Goal: Task Accomplishment & Management: Complete application form

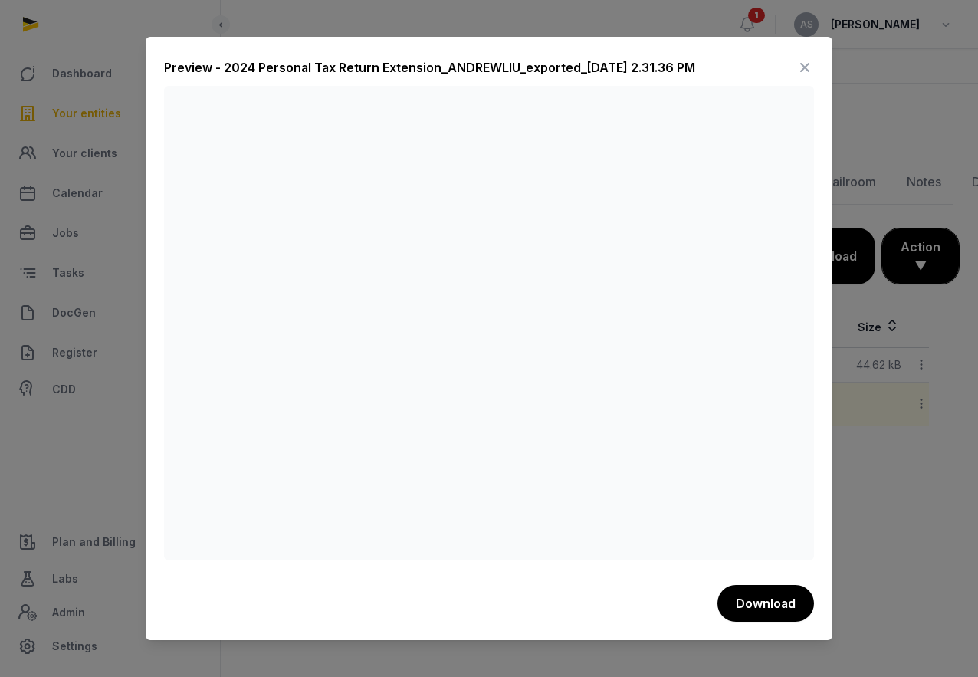
click at [809, 67] on icon at bounding box center [805, 67] width 18 height 25
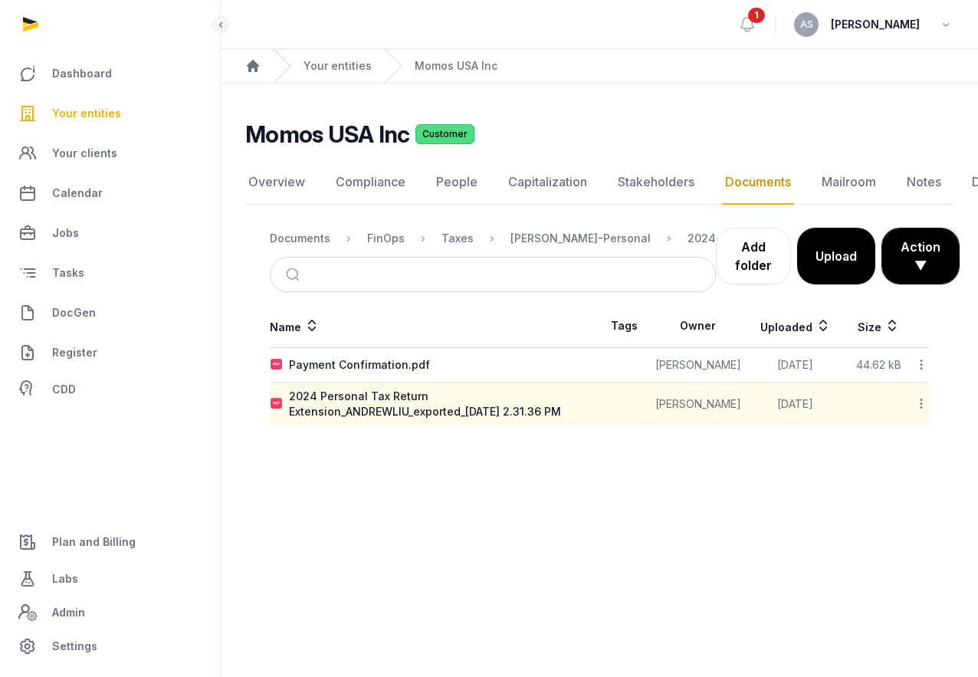
click at [93, 118] on span "Your entities" at bounding box center [86, 113] width 69 height 18
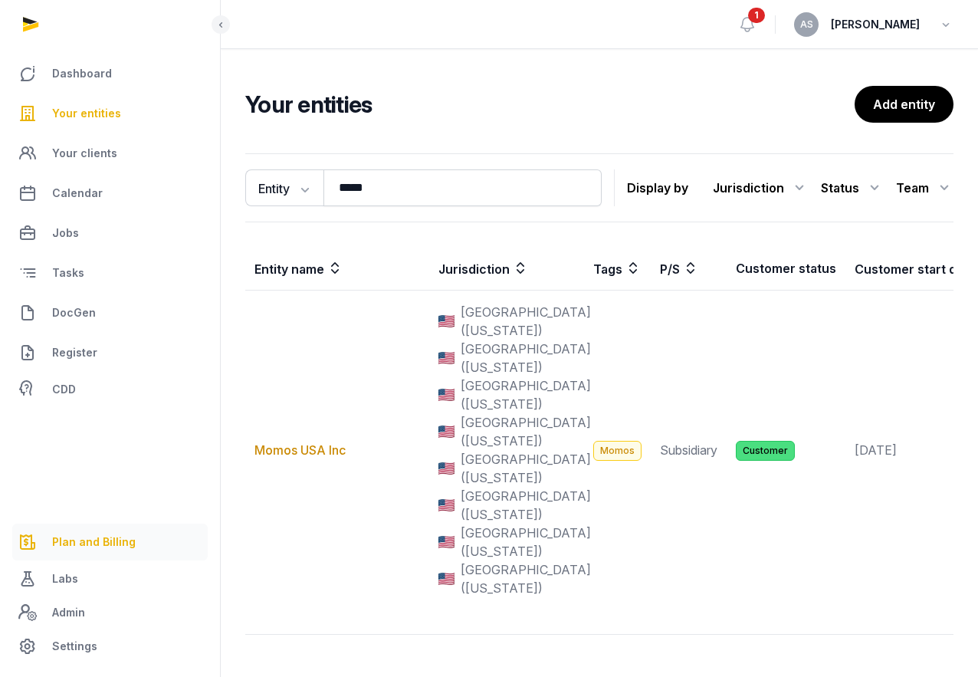
click at [86, 540] on span "Plan and Billing" at bounding box center [94, 542] width 84 height 18
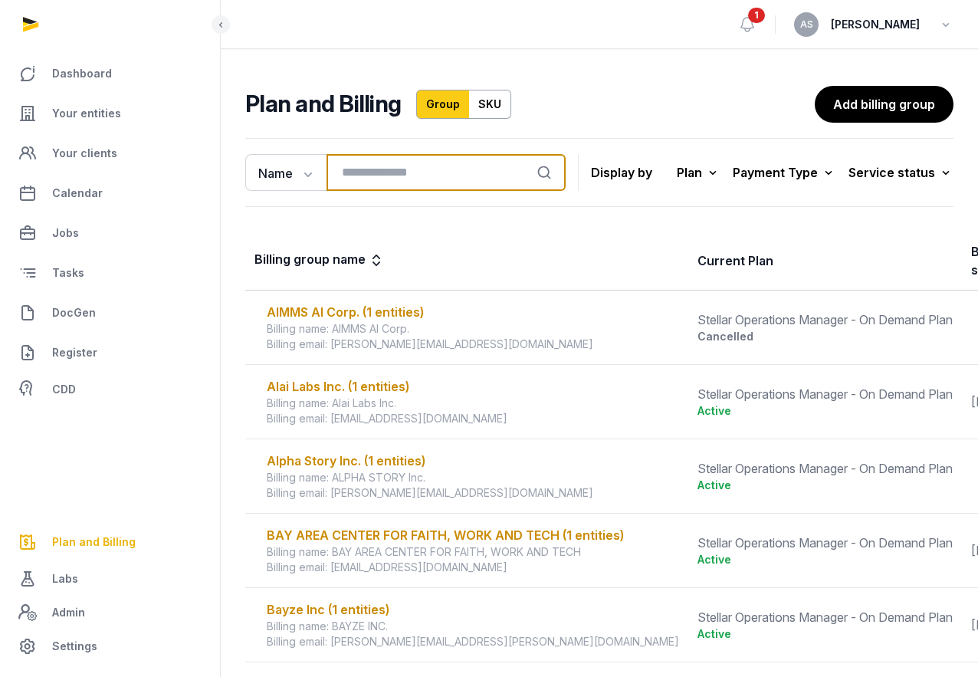
click at [415, 167] on input "search" at bounding box center [445, 172] width 239 height 37
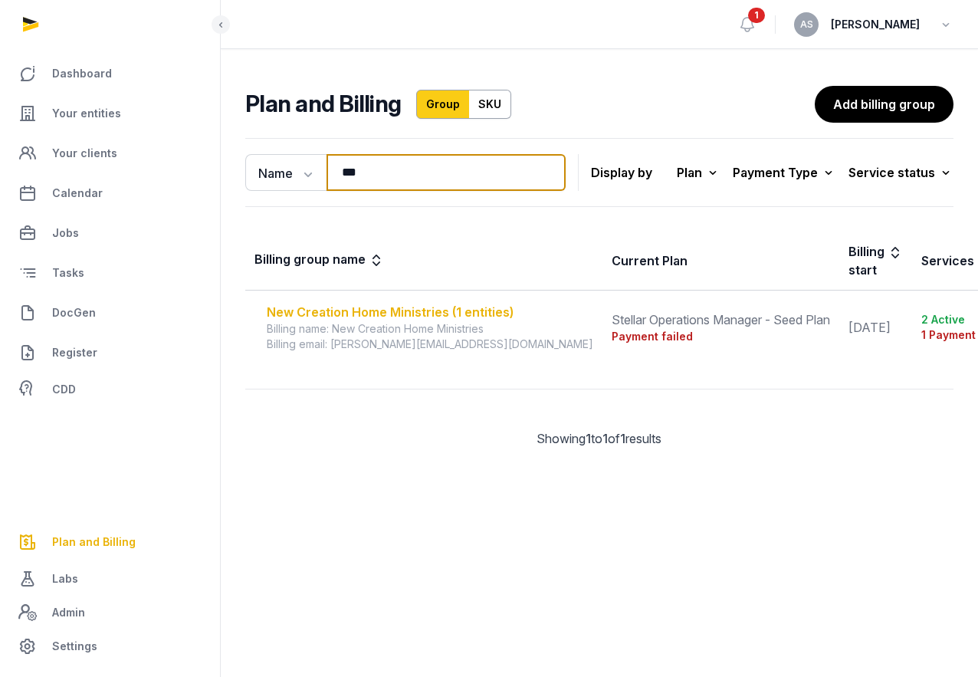
type input "***"
click at [458, 313] on div "New Creation Home Ministries (1 entities)" at bounding box center [430, 312] width 326 height 18
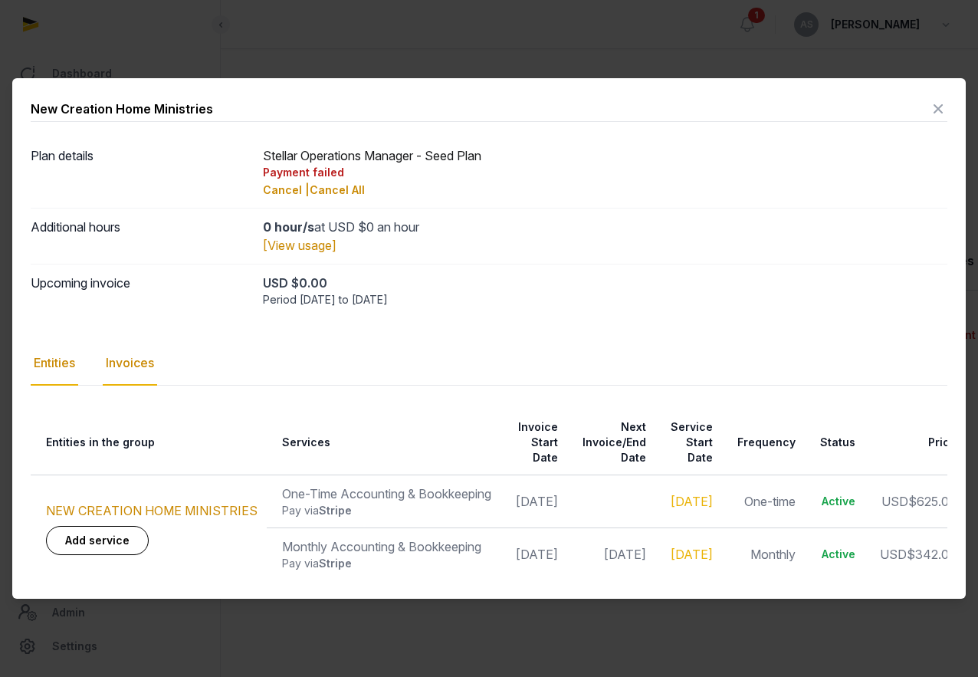
click at [140, 366] on div "Invoices" at bounding box center [130, 363] width 54 height 44
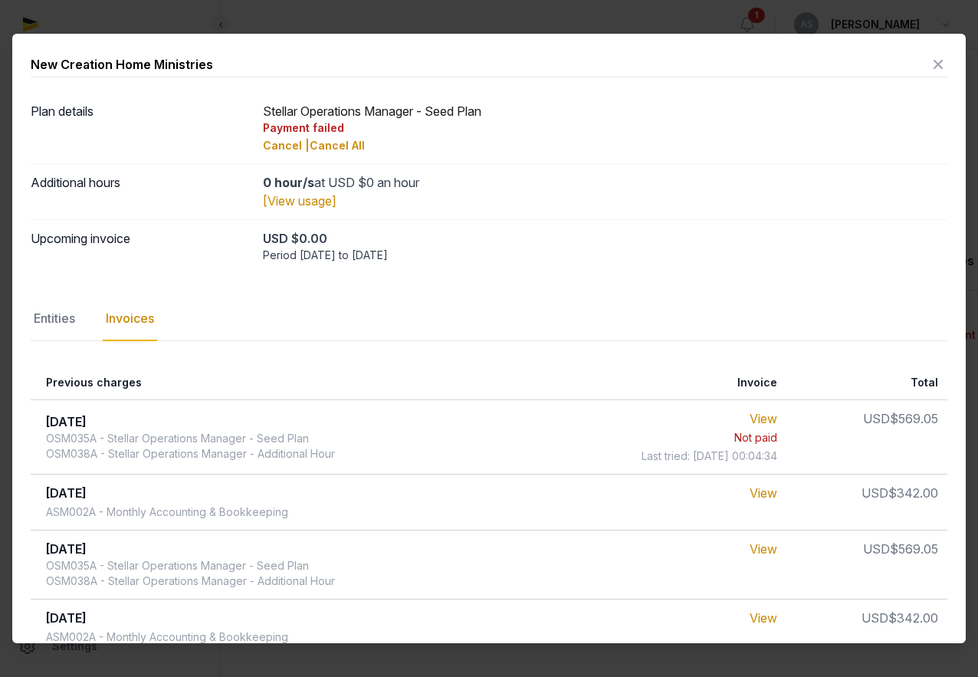
scroll to position [15, 0]
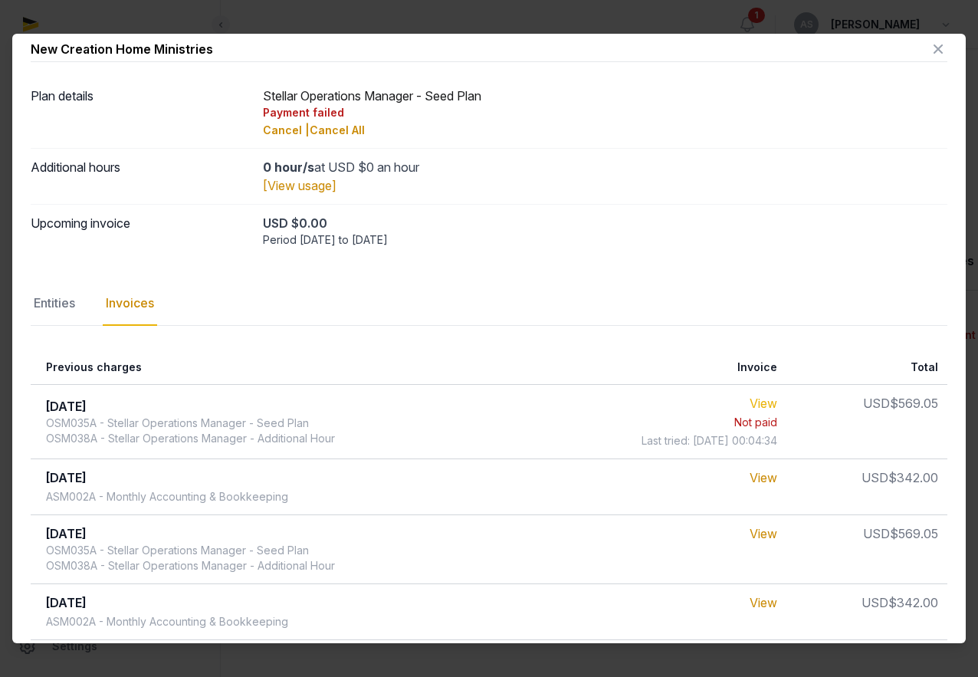
click at [770, 402] on link "View" at bounding box center [764, 402] width 28 height 15
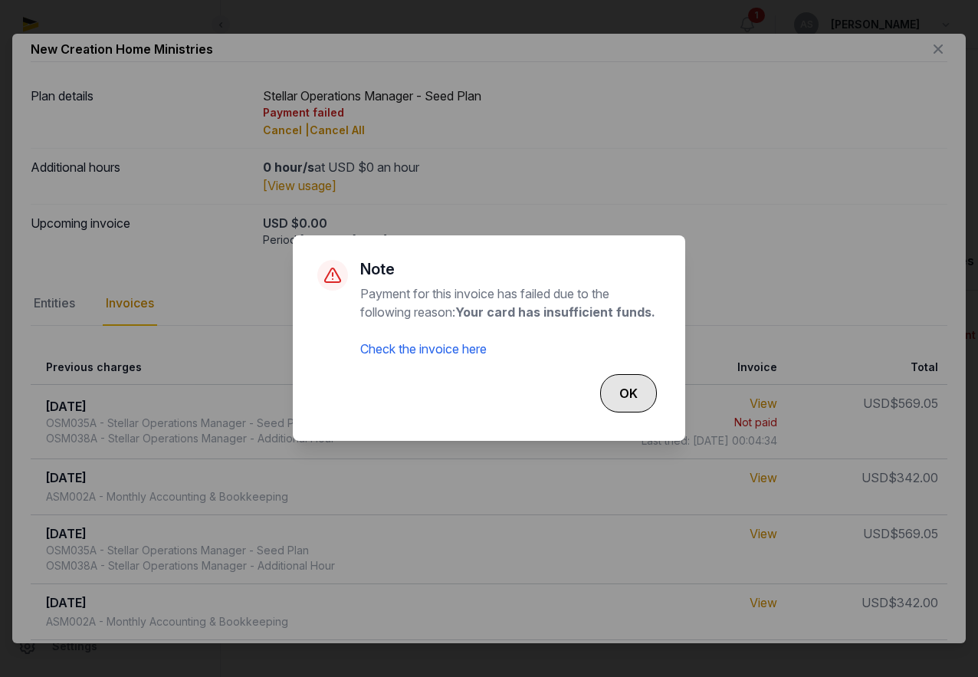
click at [633, 391] on button "OK" at bounding box center [628, 393] width 57 height 38
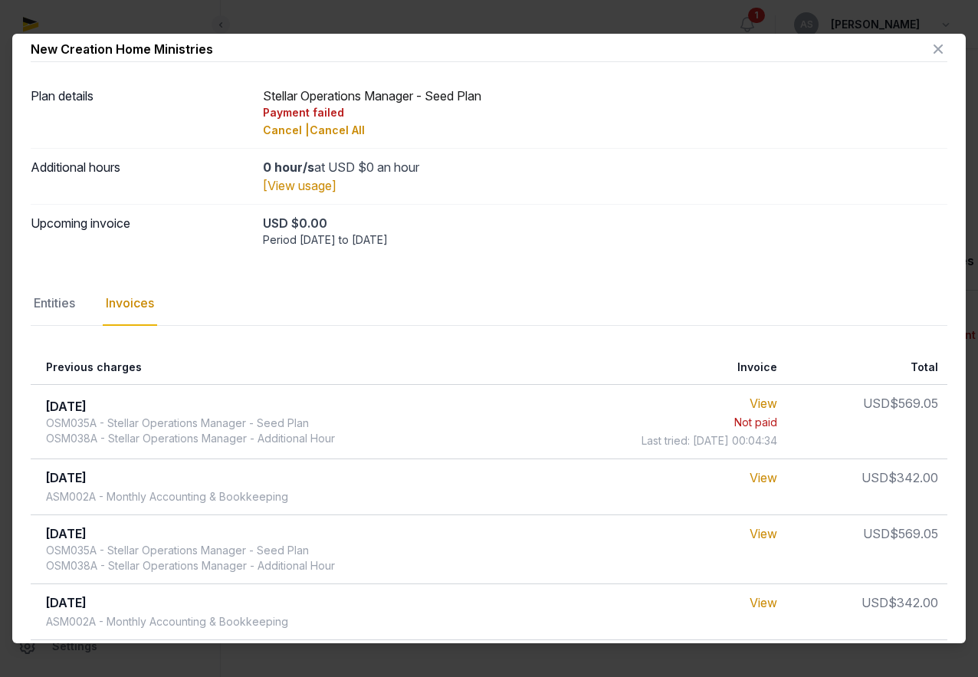
click at [696, 249] on div "Upcoming invoice USD $0.00 Period [DATE] to [DATE]" at bounding box center [489, 230] width 917 height 53
click at [943, 51] on icon at bounding box center [938, 49] width 18 height 25
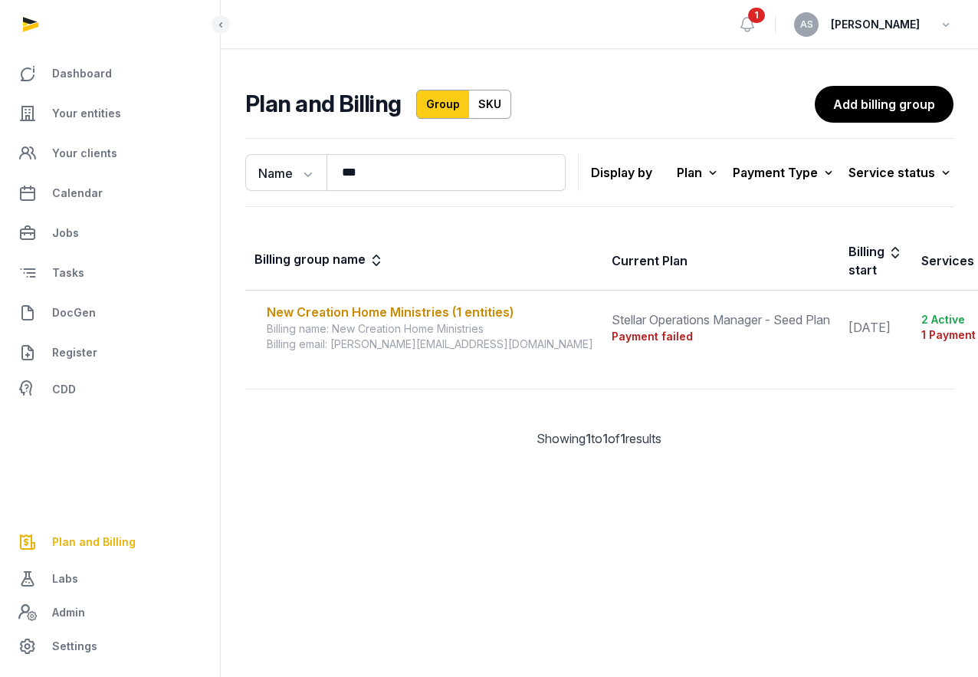
click at [766, 11] on div "1 AS [PERSON_NAME]" at bounding box center [845, 24] width 215 height 48
click at [756, 23] on icon at bounding box center [747, 24] width 18 height 18
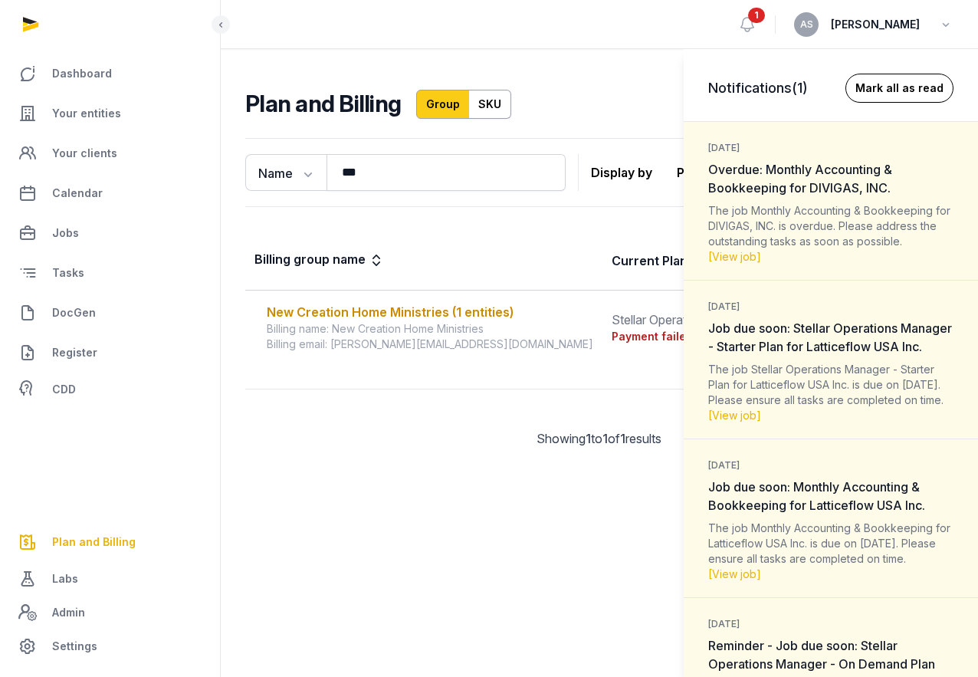
click at [888, 91] on button "Mark all as read" at bounding box center [899, 88] width 108 height 29
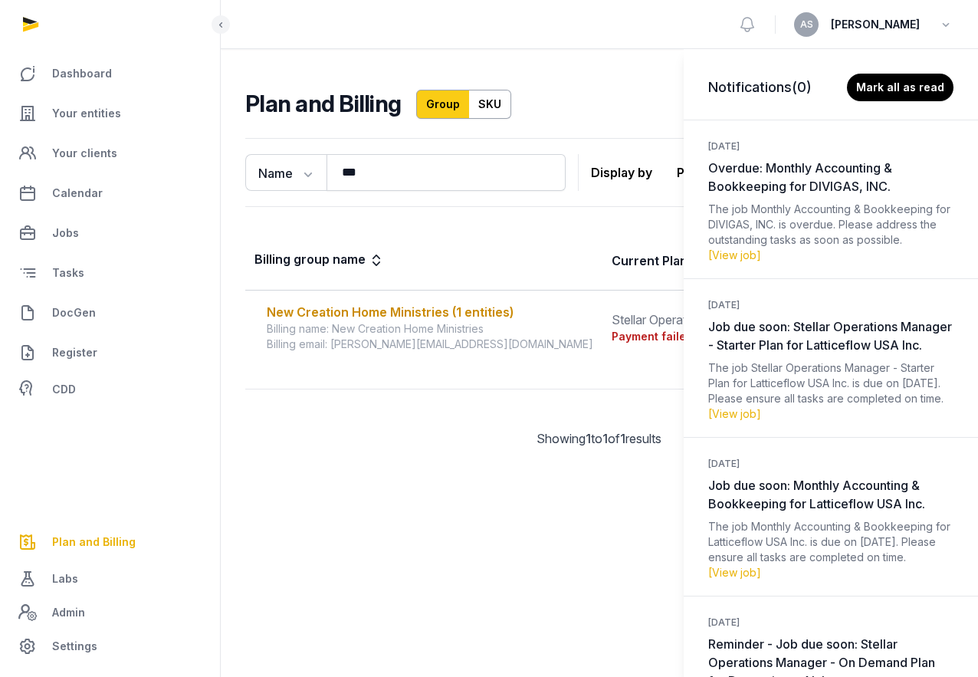
click at [766, 34] on div "Notifications (0) [PERSON_NAME] all as read [DATE] Overdue: Monthly Accounting …" at bounding box center [489, 338] width 978 height 677
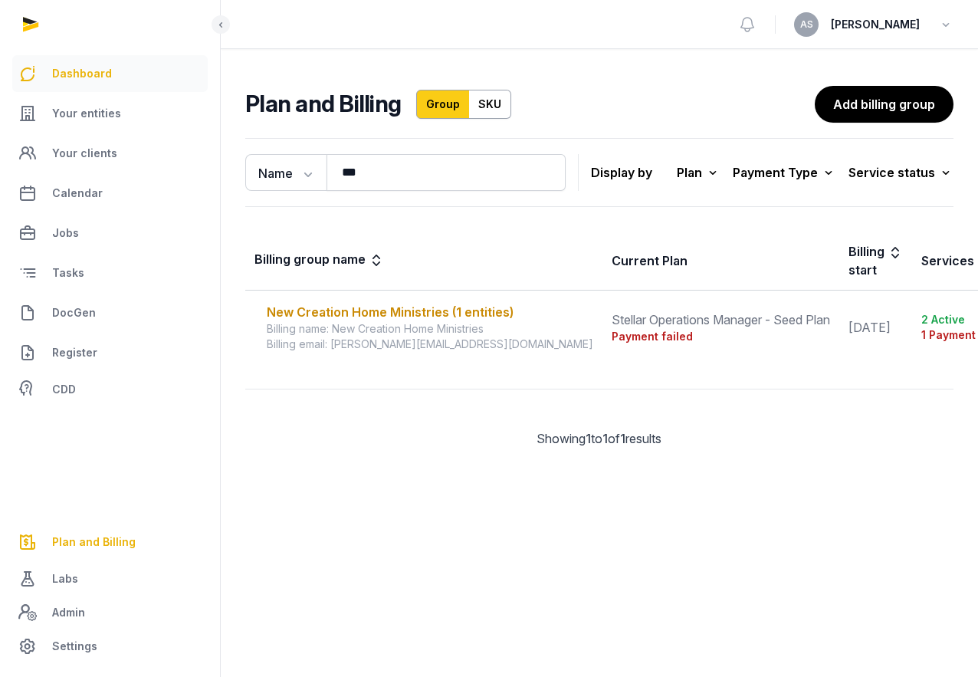
click at [79, 77] on span "Dashboard" at bounding box center [82, 73] width 60 height 18
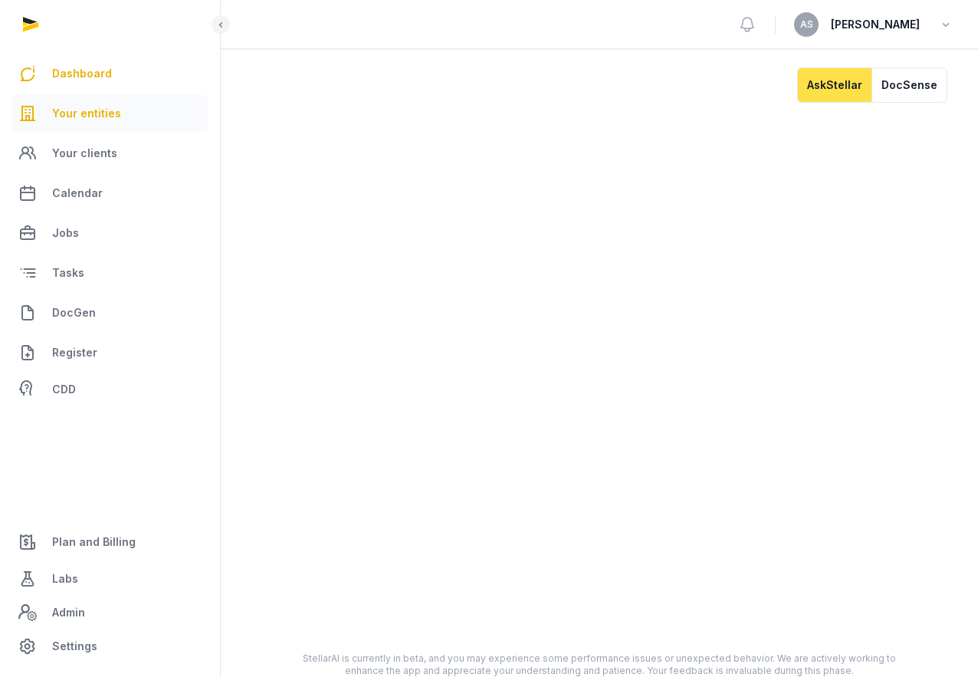
click at [94, 118] on span "Your entities" at bounding box center [86, 113] width 69 height 18
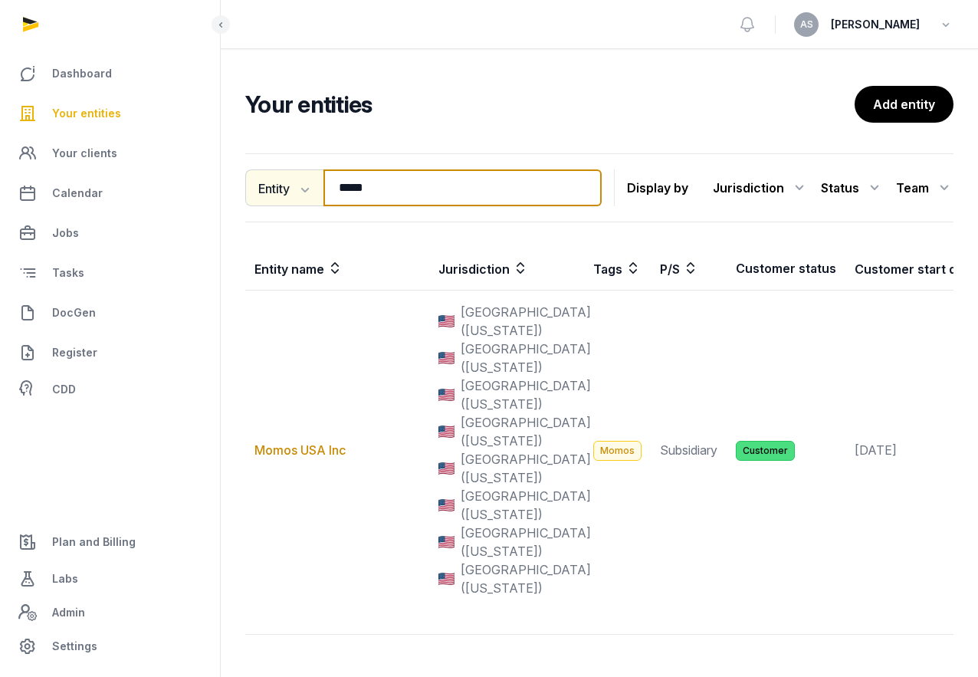
drag, startPoint x: 387, startPoint y: 199, endPoint x: 266, endPoint y: 176, distance: 123.3
click at [268, 179] on div "Entity Entity People Tags Services ***** Search" at bounding box center [423, 187] width 356 height 37
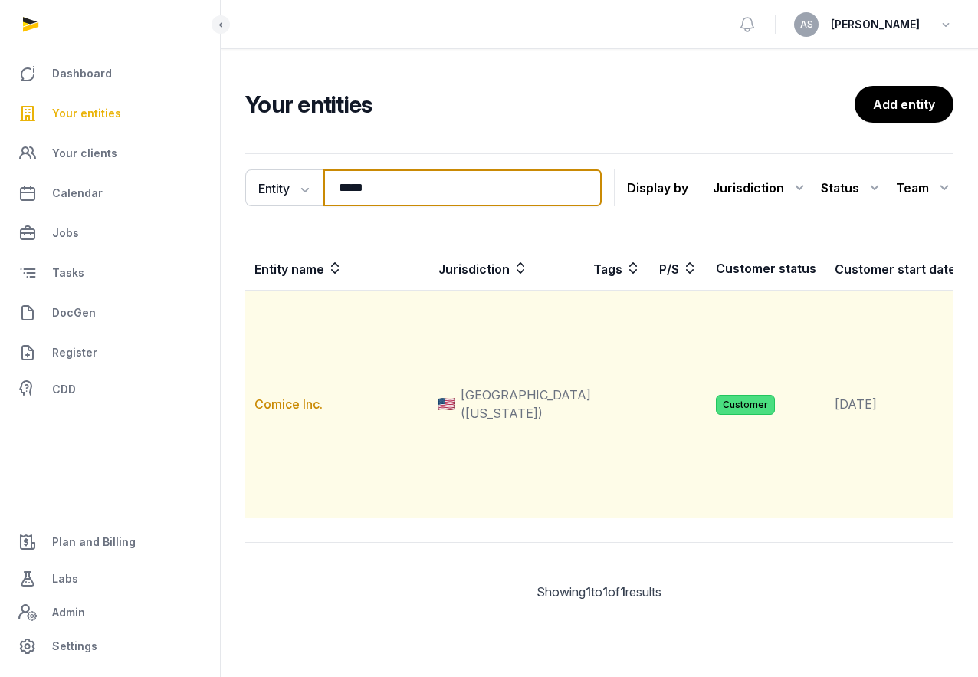
type input "*****"
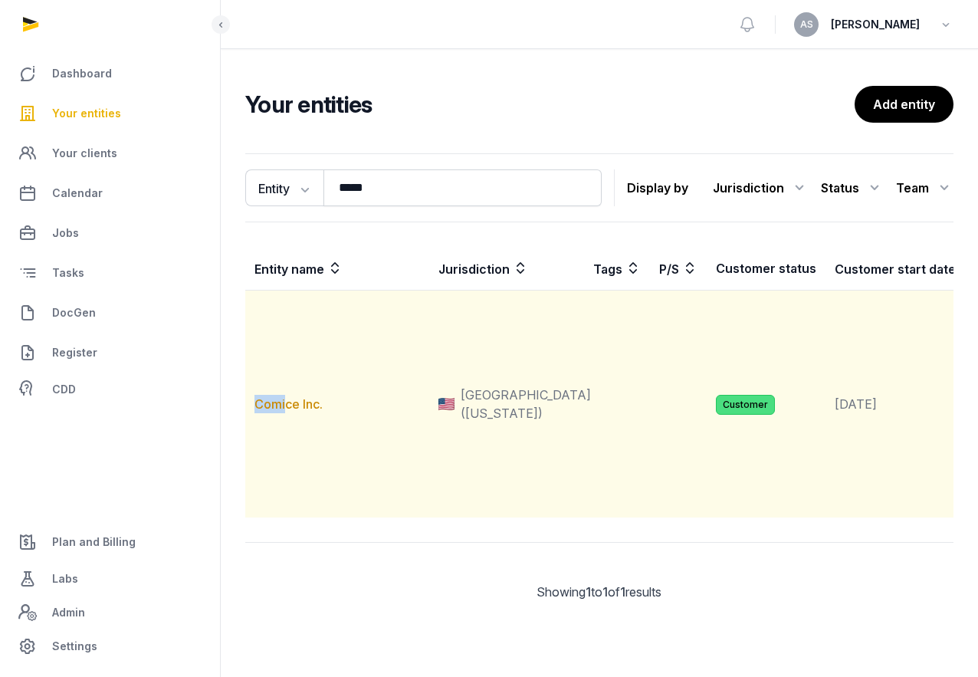
click at [284, 441] on td "Comice Inc." at bounding box center [337, 404] width 184 height 228
click at [278, 464] on td "Comice Inc." at bounding box center [337, 404] width 184 height 228
click at [284, 412] on link "Comice Inc." at bounding box center [288, 403] width 68 height 15
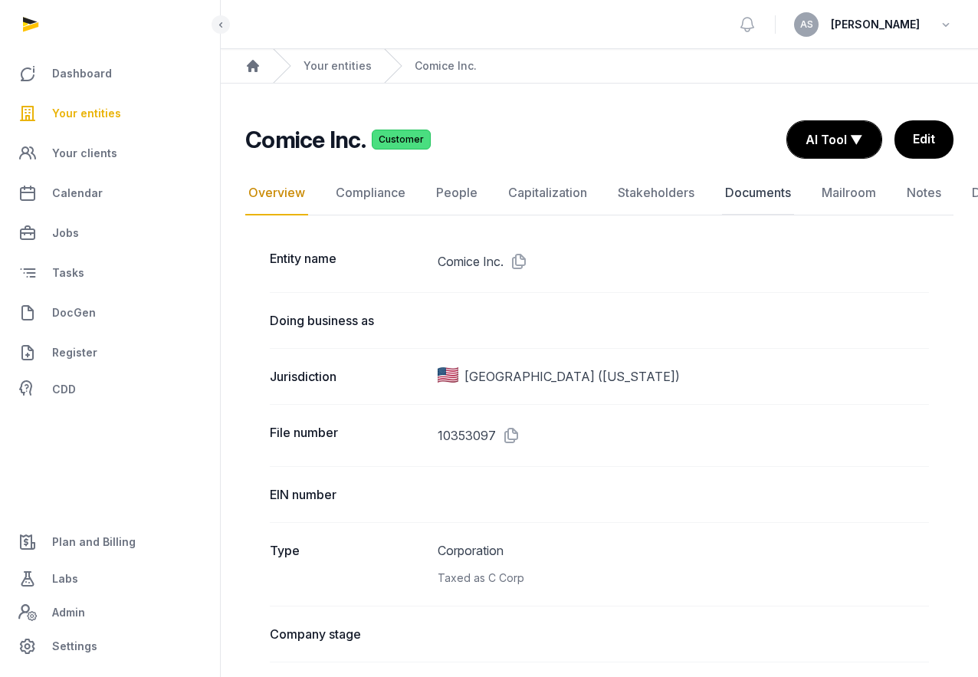
click at [743, 198] on link "Documents" at bounding box center [758, 193] width 72 height 44
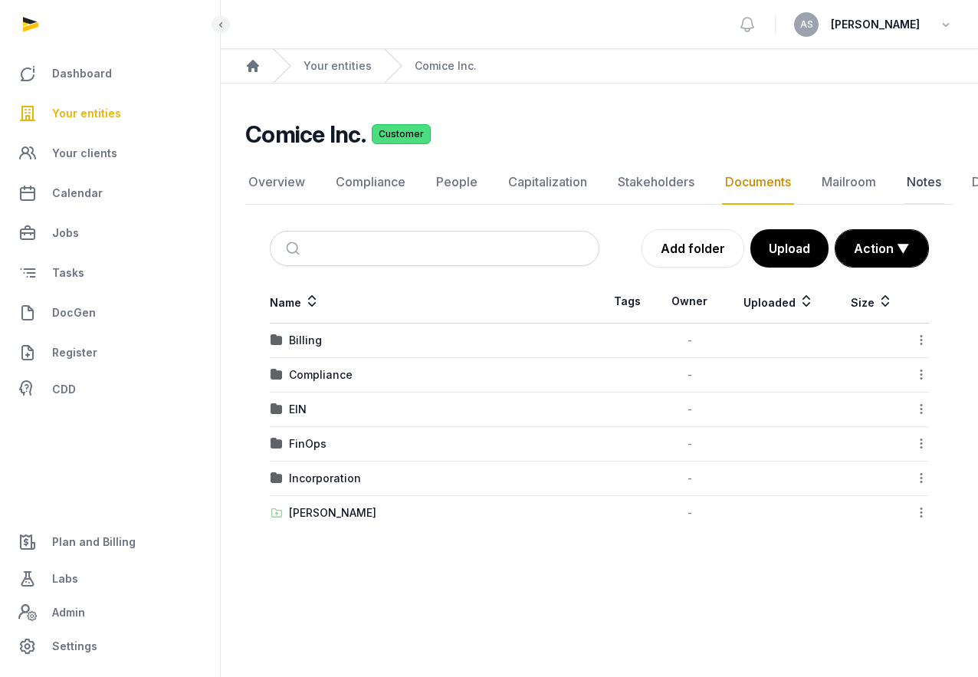
click at [906, 187] on link "Notes" at bounding box center [924, 182] width 41 height 44
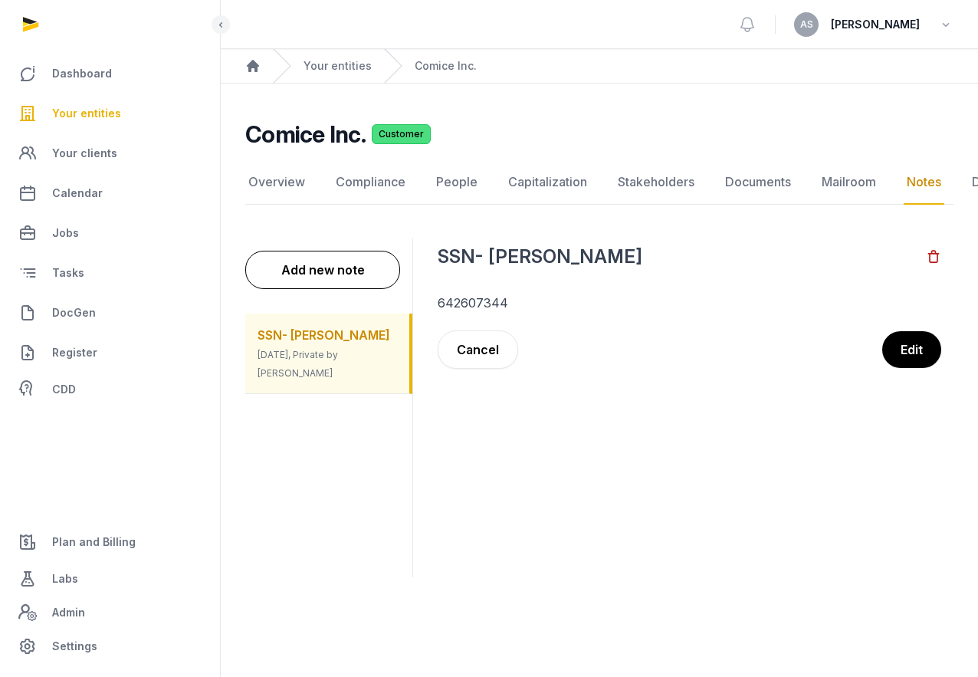
click at [354, 343] on div "SSN- [PERSON_NAME] [DATE], Private by [PERSON_NAME]" at bounding box center [327, 353] width 164 height 80
click at [923, 340] on button "Edit" at bounding box center [911, 349] width 61 height 38
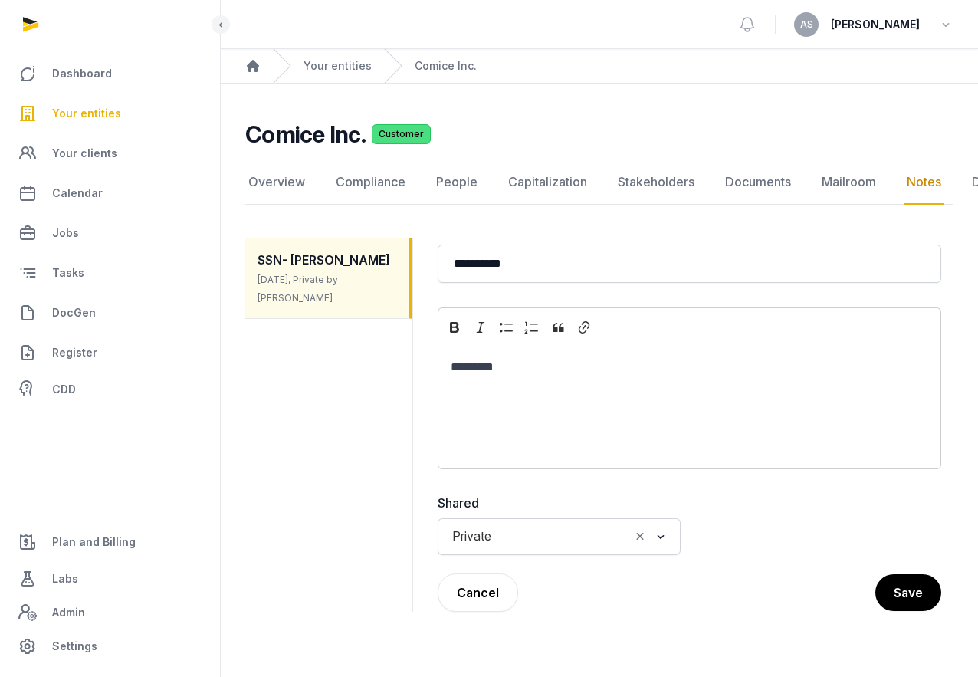
click at [662, 534] on icon "Search for option" at bounding box center [660, 536] width 15 height 18
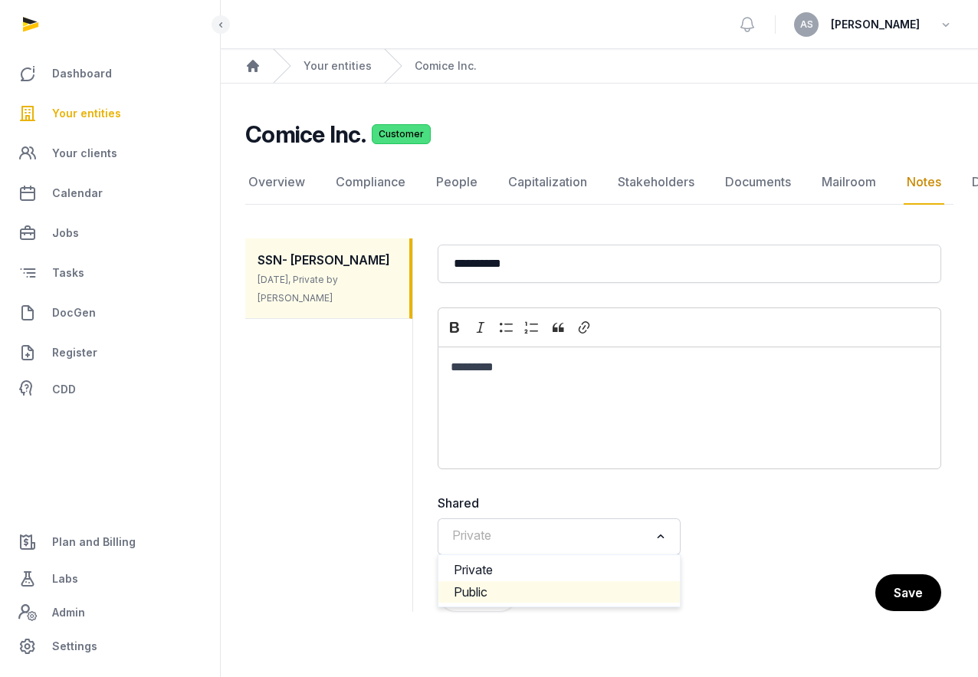
click at [605, 592] on li "Public" at bounding box center [558, 592] width 241 height 22
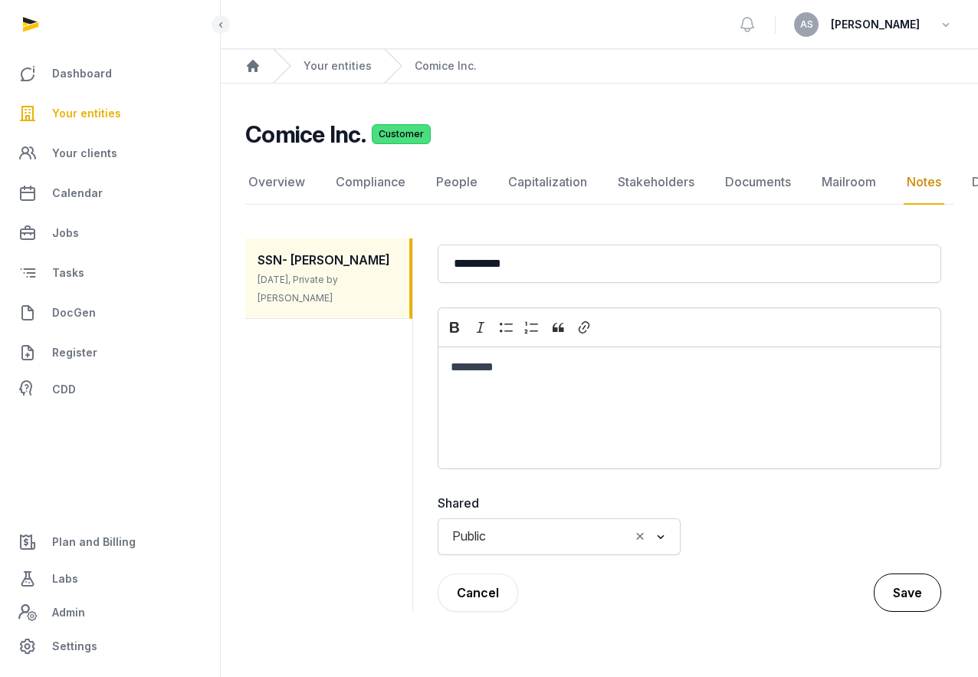
click at [897, 582] on button "Save" at bounding box center [907, 592] width 67 height 38
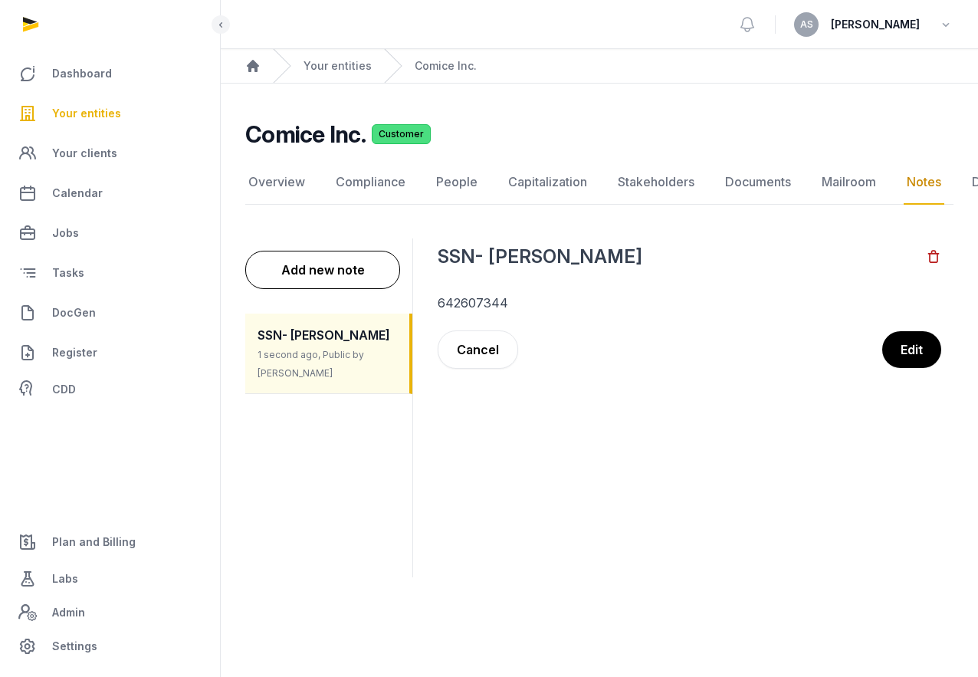
click at [101, 114] on span "Your entities" at bounding box center [86, 113] width 69 height 18
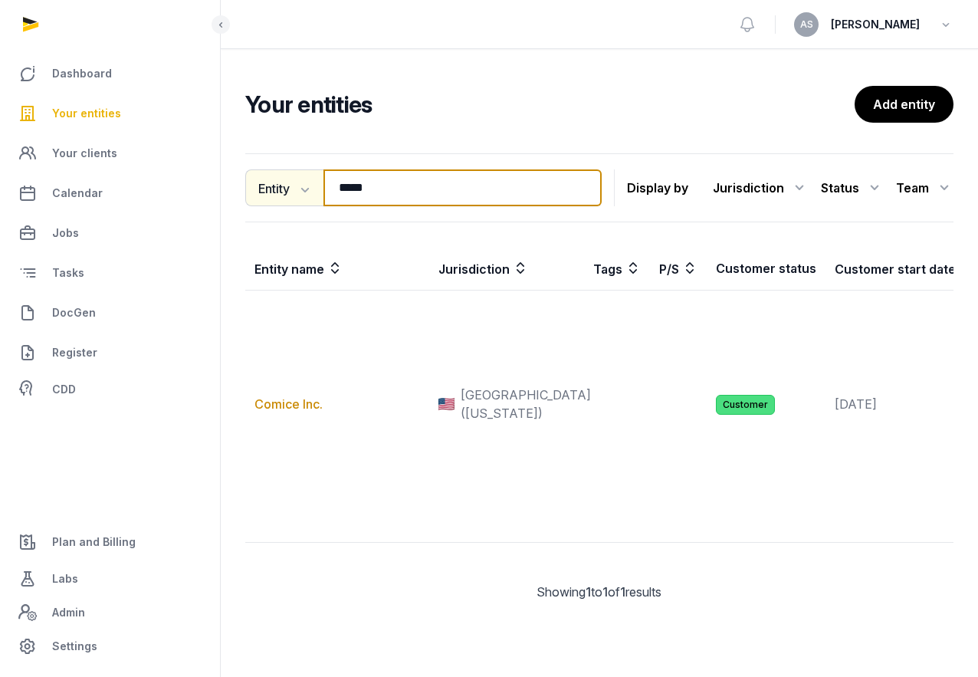
drag, startPoint x: 420, startPoint y: 192, endPoint x: 321, endPoint y: 190, distance: 98.9
click at [321, 189] on div "Entity Entity People Tags Services ***** Search" at bounding box center [423, 187] width 356 height 37
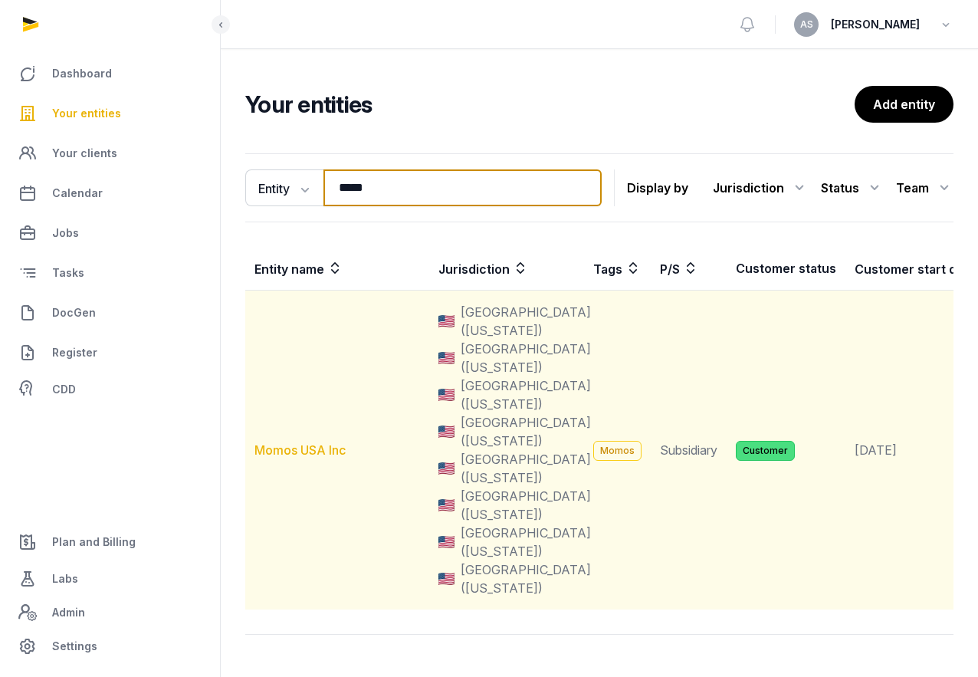
type input "*****"
click at [300, 448] on link "Momos USA Inc" at bounding box center [299, 449] width 91 height 15
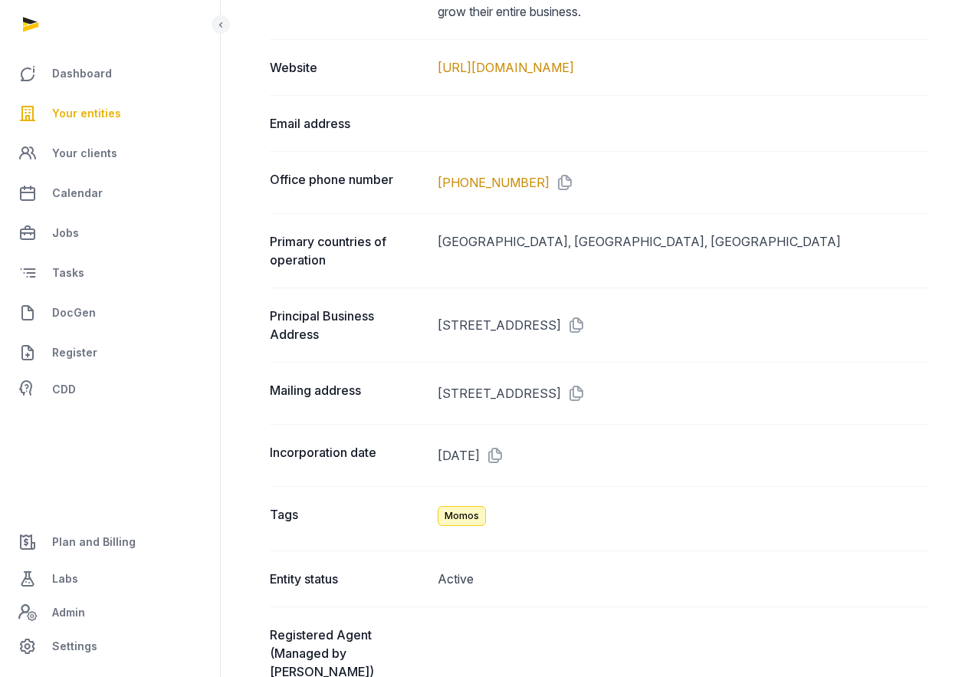
scroll to position [933, 0]
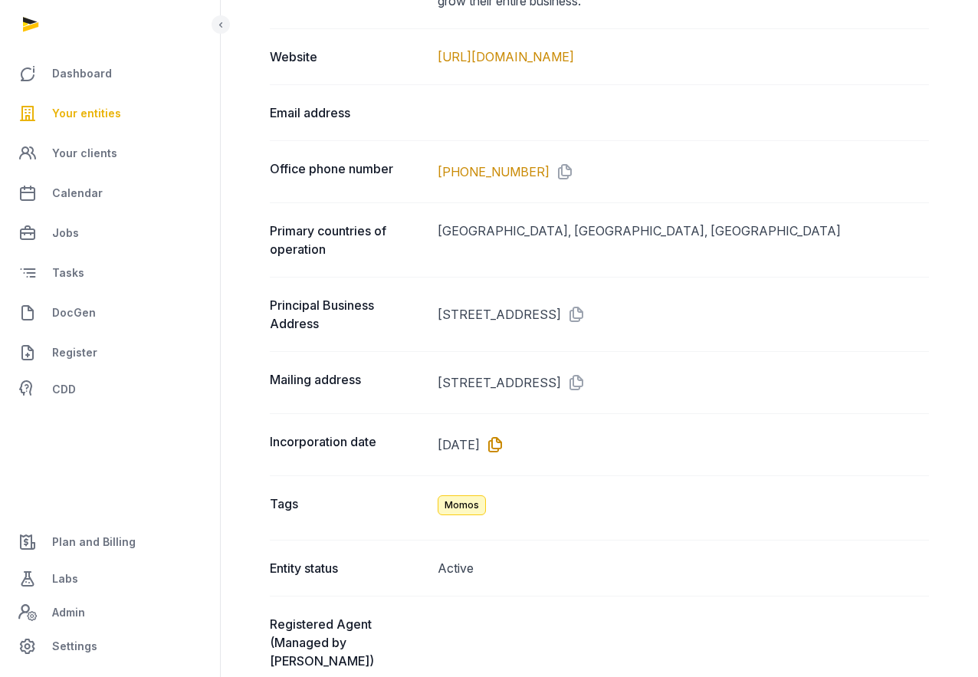
click at [504, 444] on icon at bounding box center [492, 444] width 25 height 25
click at [603, 303] on dd "[STREET_ADDRESS]" at bounding box center [683, 314] width 491 height 37
click at [616, 306] on dd "[STREET_ADDRESS]" at bounding box center [683, 314] width 491 height 37
drag, startPoint x: 614, startPoint y: 315, endPoint x: 426, endPoint y: 313, distance: 187.8
click at [426, 313] on div "Principal Business Address [STREET_ADDRESS]" at bounding box center [599, 314] width 659 height 74
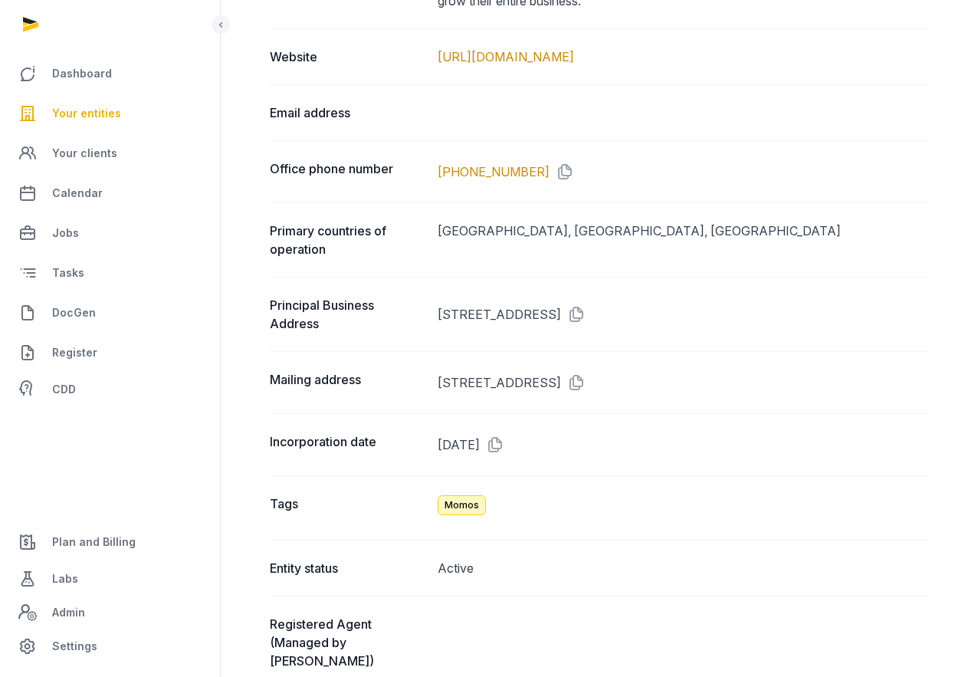
click at [458, 310] on dd "[STREET_ADDRESS]" at bounding box center [683, 314] width 491 height 37
drag, startPoint x: 438, startPoint y: 313, endPoint x: 612, endPoint y: 310, distance: 174.8
click at [612, 310] on dd "[STREET_ADDRESS]" at bounding box center [683, 314] width 491 height 37
copy dd "[STREET_ADDRESS],"
click at [629, 309] on dd "[STREET_ADDRESS]" at bounding box center [683, 314] width 491 height 37
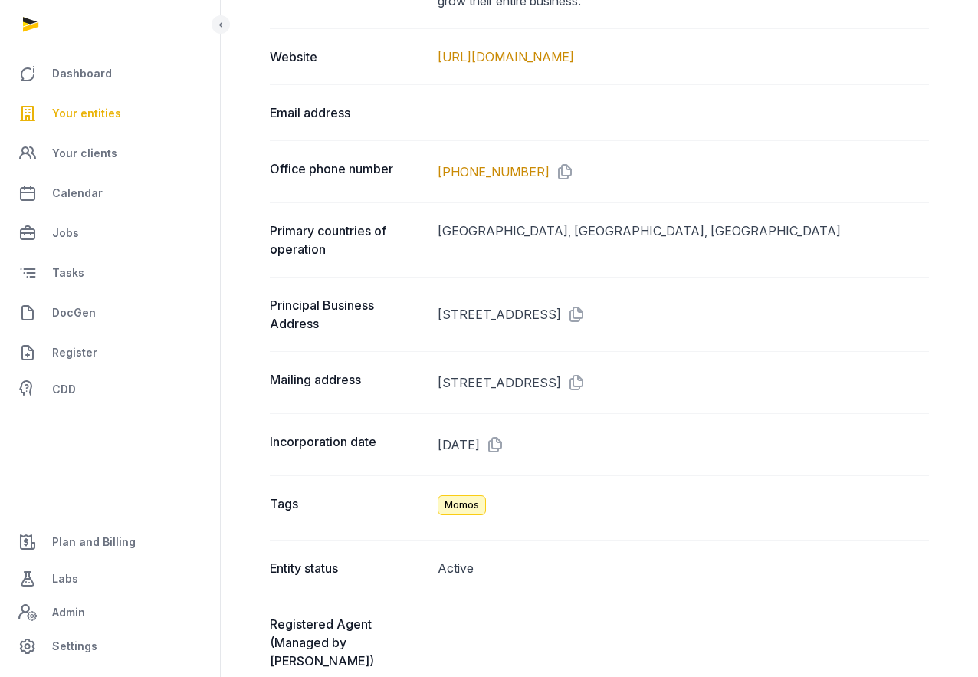
drag, startPoint x: 621, startPoint y: 314, endPoint x: 727, endPoint y: 319, distance: 106.6
click at [727, 320] on dd "[STREET_ADDRESS]" at bounding box center [683, 314] width 491 height 37
click at [694, 319] on dd "[STREET_ADDRESS]" at bounding box center [683, 314] width 491 height 37
drag, startPoint x: 618, startPoint y: 313, endPoint x: 746, endPoint y: 317, distance: 128.8
click at [746, 317] on dd "[STREET_ADDRESS]" at bounding box center [683, 314] width 491 height 37
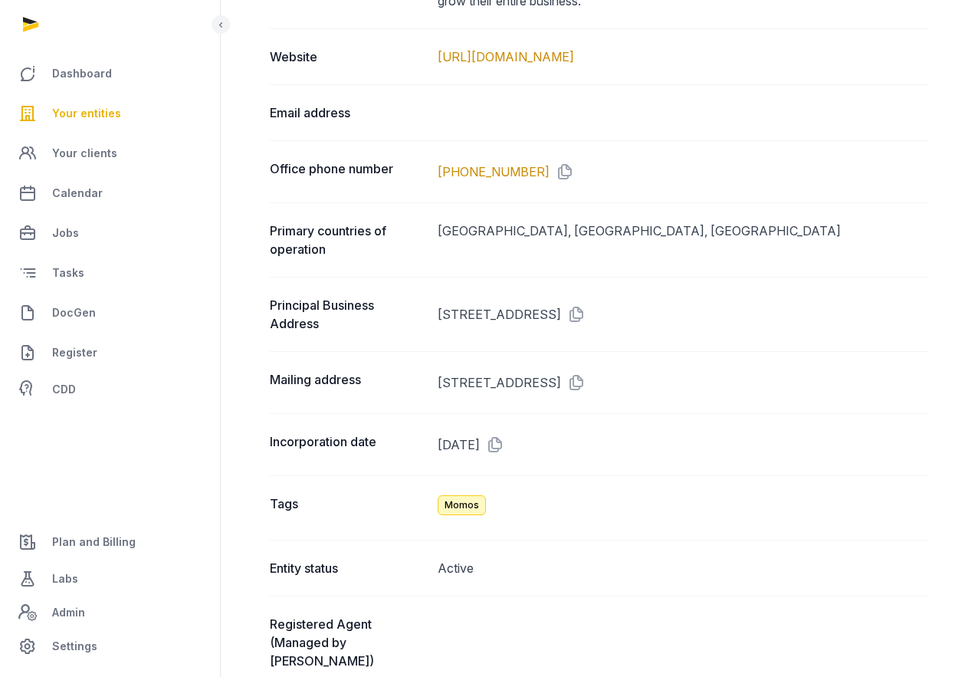
copy dd "[GEOGRAPHIC_DATA]"
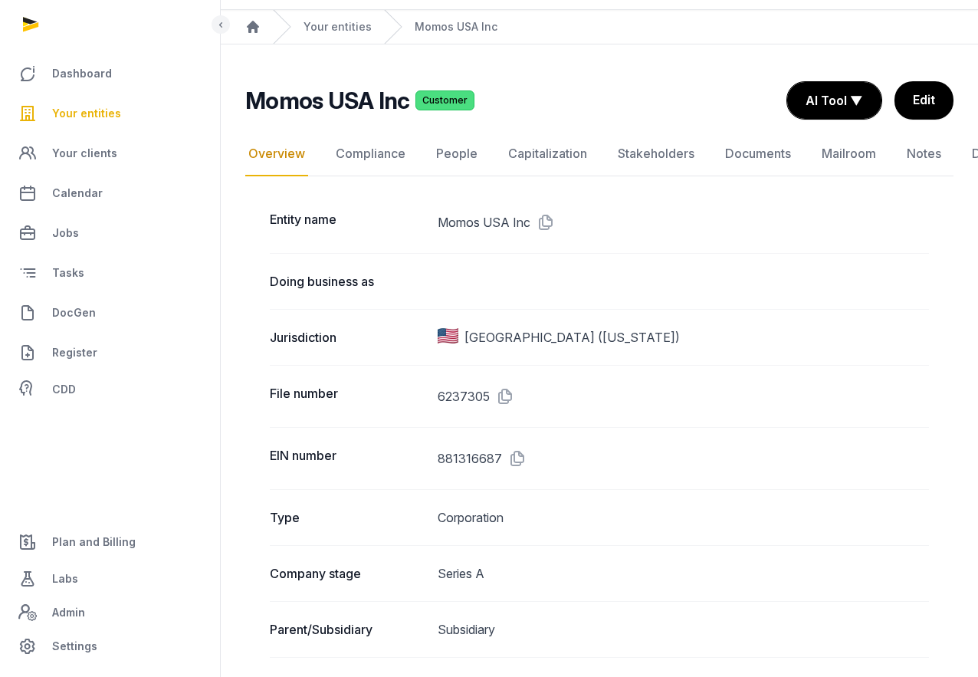
scroll to position [0, 0]
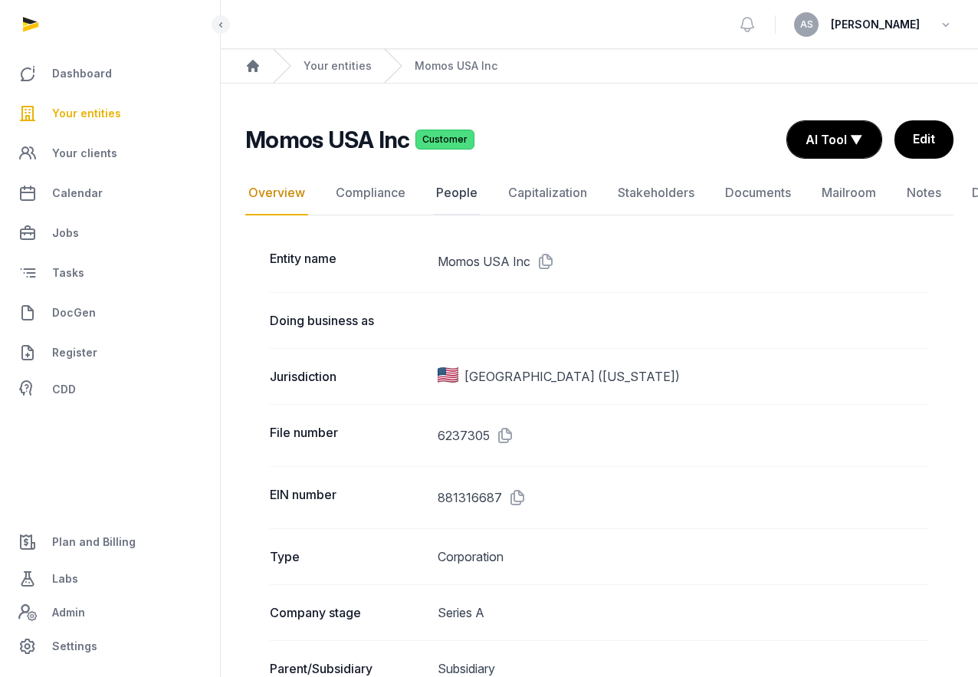
click at [444, 190] on link "People" at bounding box center [457, 193] width 48 height 44
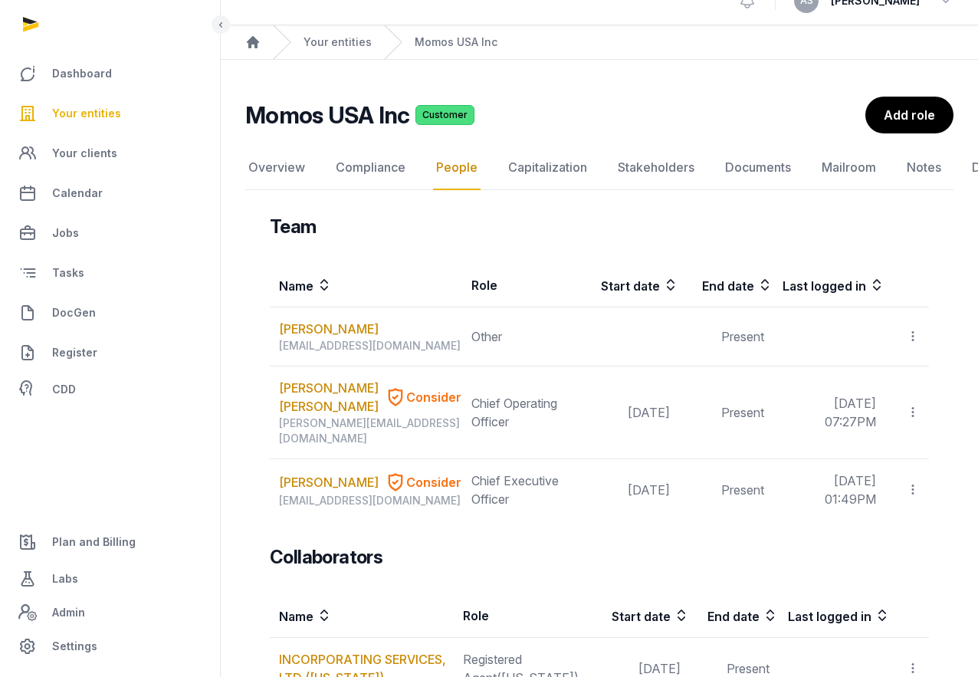
scroll to position [25, 0]
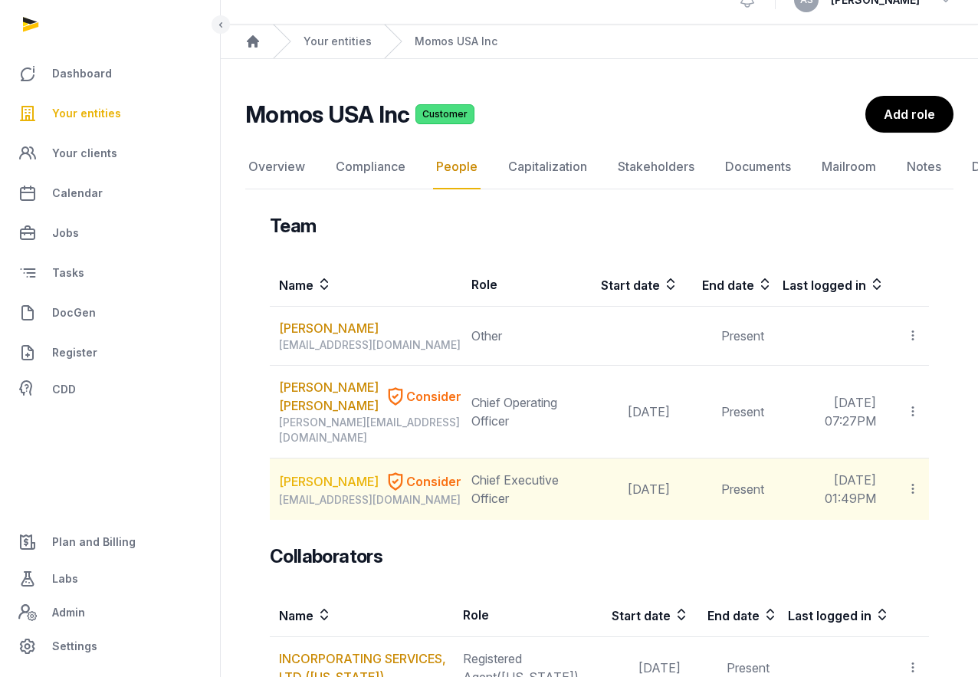
click at [312, 472] on link "[PERSON_NAME]" at bounding box center [329, 481] width 100 height 18
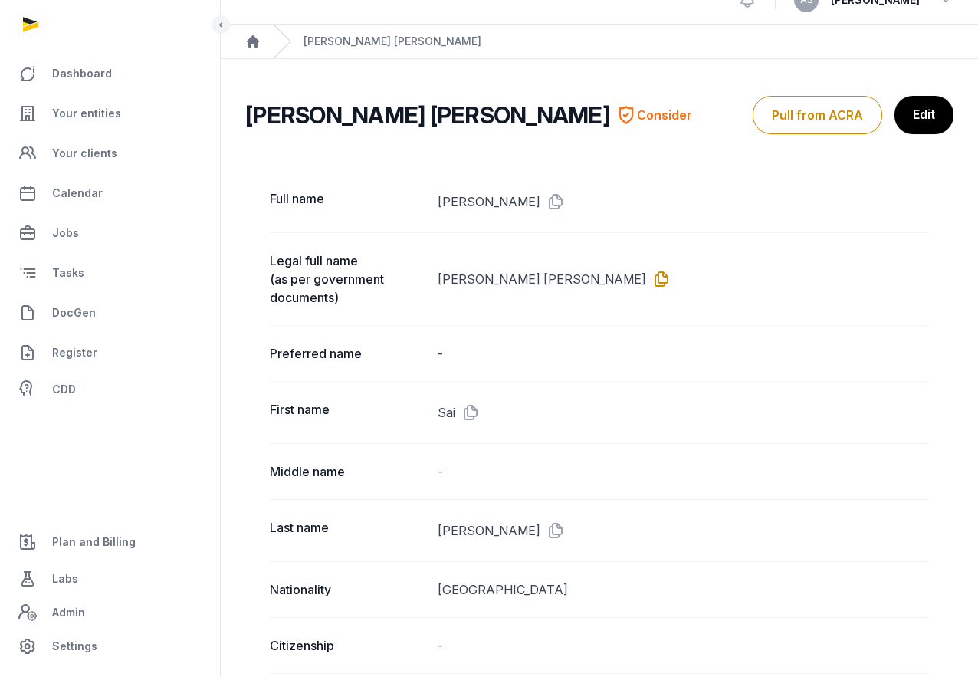
click at [646, 284] on icon at bounding box center [658, 279] width 25 height 25
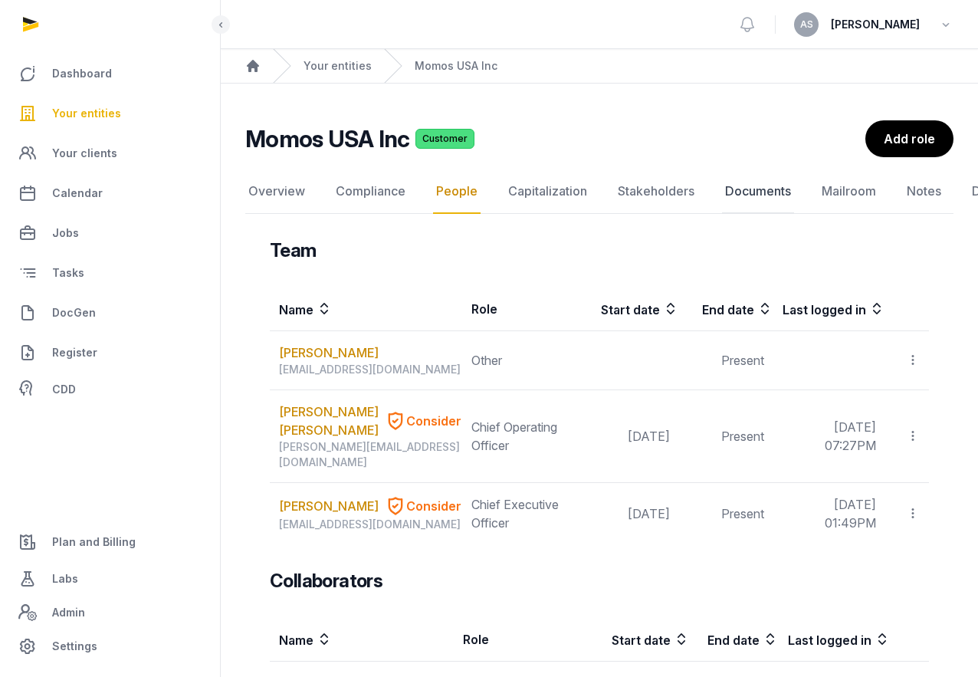
click at [750, 189] on link "Documents" at bounding box center [758, 191] width 72 height 44
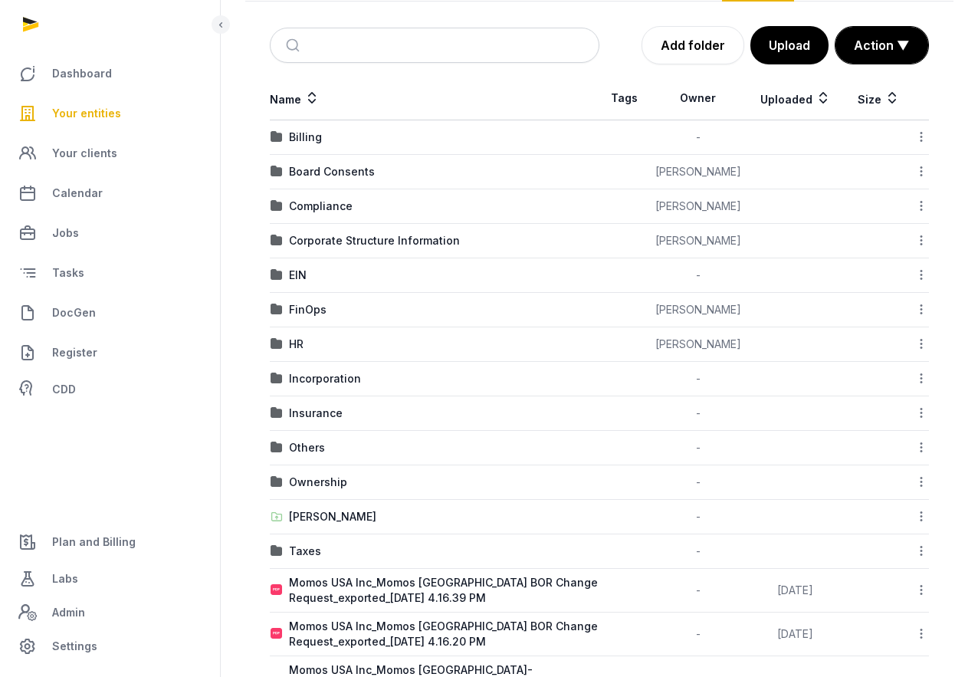
scroll to position [221, 0]
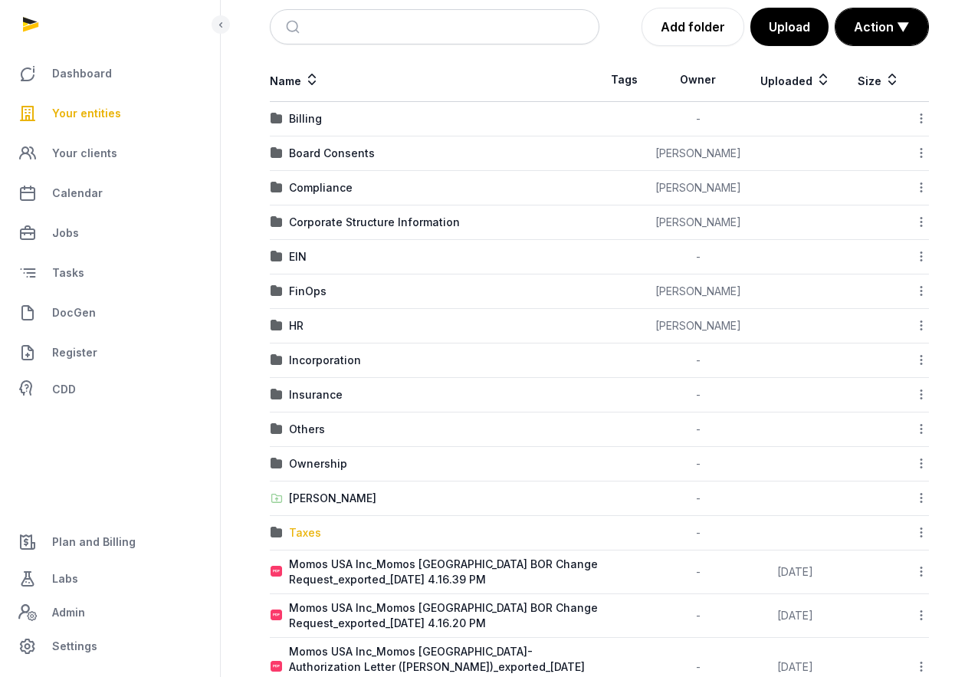
click at [305, 527] on div "Taxes" at bounding box center [305, 532] width 32 height 15
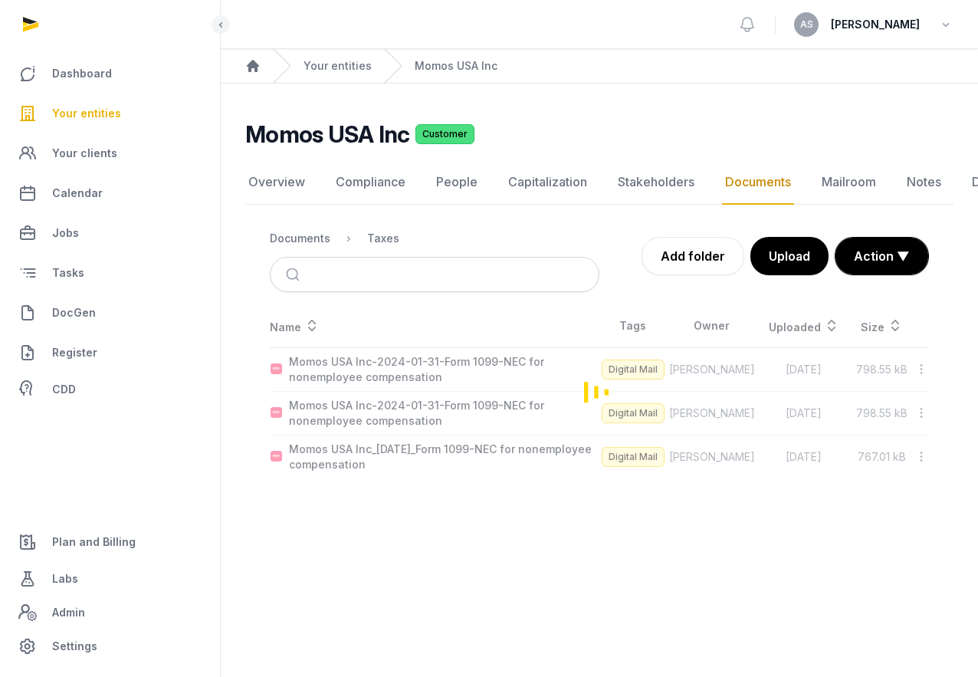
scroll to position [0, 0]
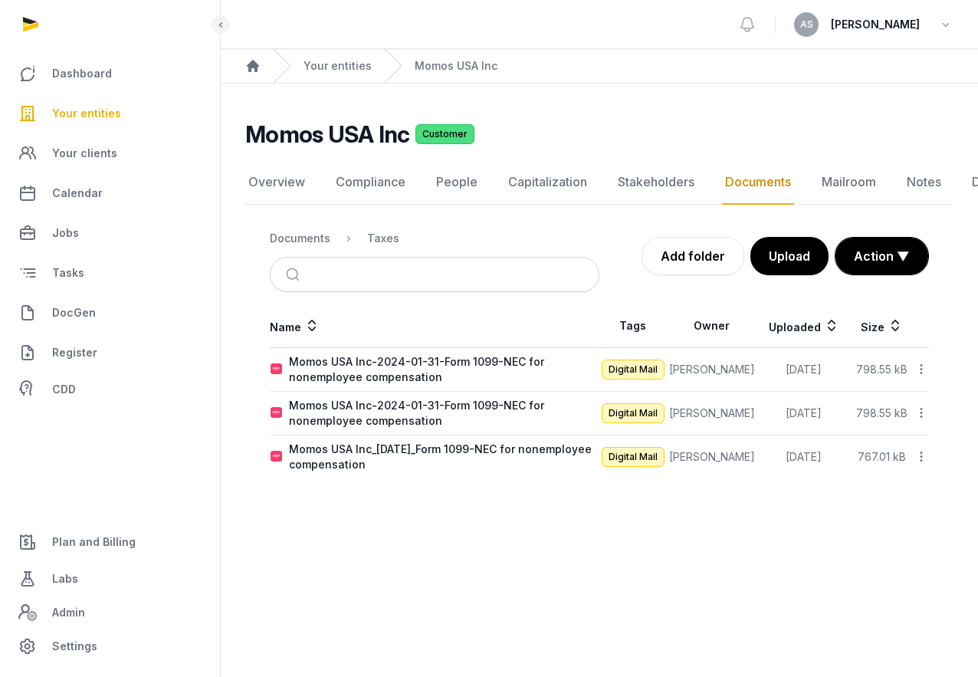
click at [107, 111] on span "Your entities" at bounding box center [86, 113] width 69 height 18
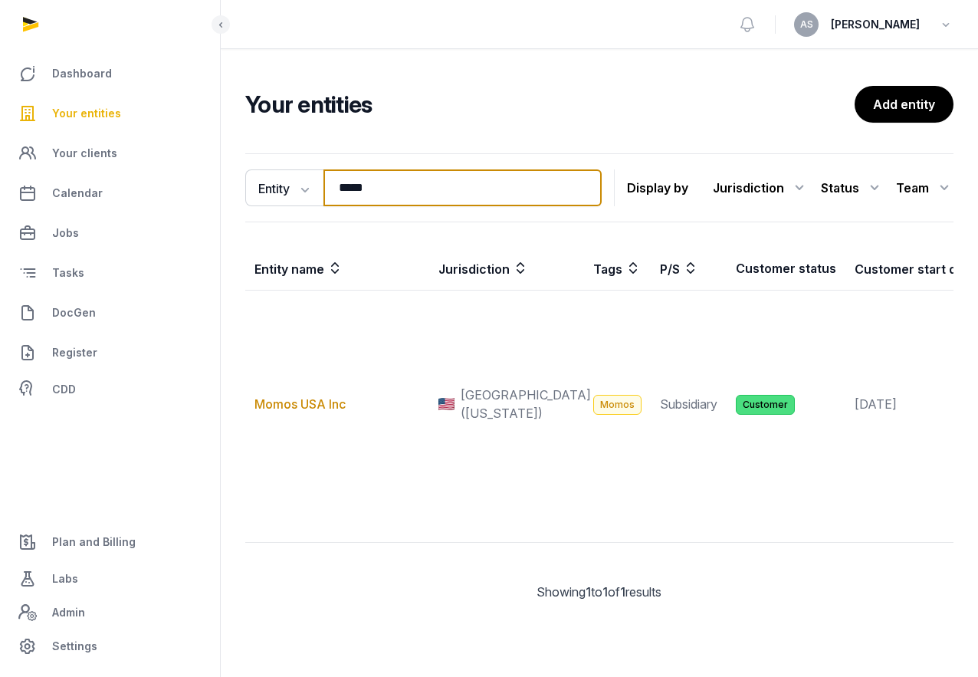
click at [420, 194] on input "*****" at bounding box center [462, 187] width 278 height 37
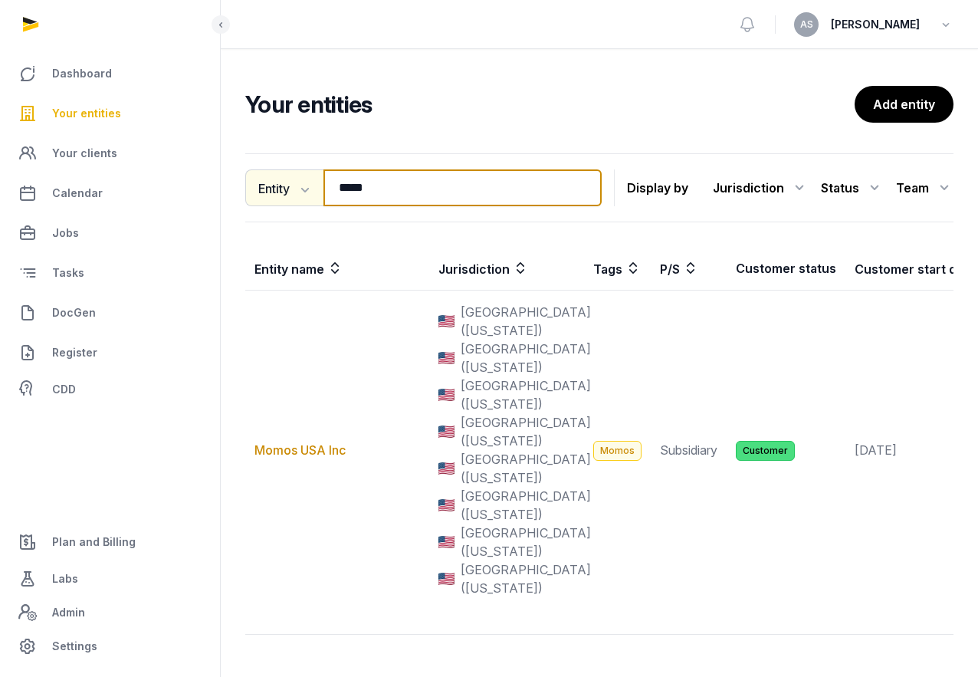
drag, startPoint x: 401, startPoint y: 194, endPoint x: 262, endPoint y: 194, distance: 138.7
click at [262, 194] on div "Entity Entity People Tags Services ***** Search" at bounding box center [423, 187] width 356 height 37
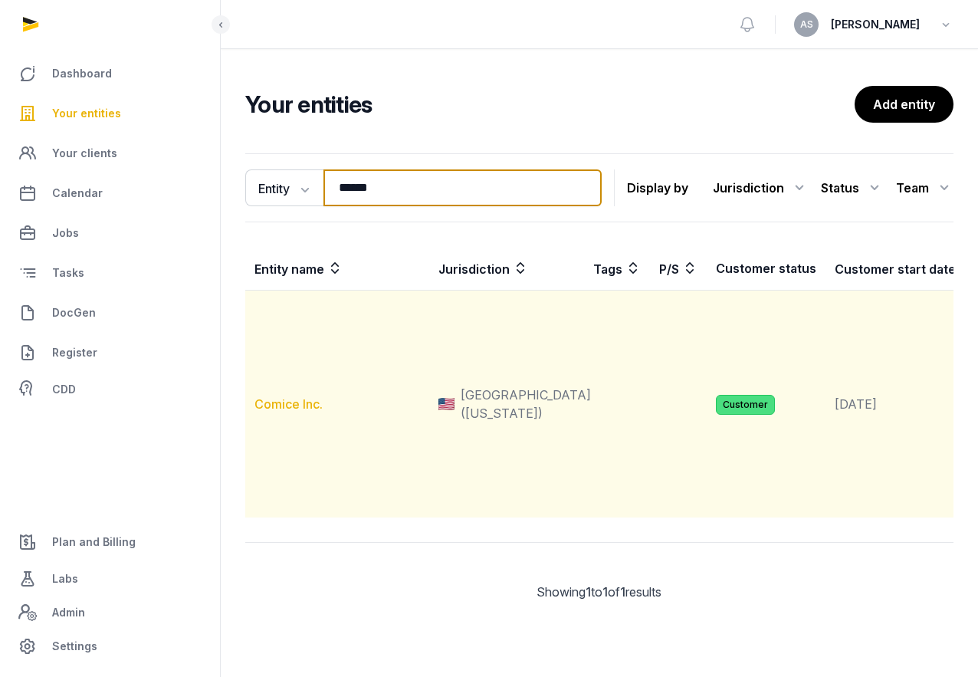
type input "******"
click at [298, 456] on td "Comice Inc." at bounding box center [337, 404] width 184 height 228
click at [298, 412] on link "Comice Inc." at bounding box center [288, 403] width 68 height 15
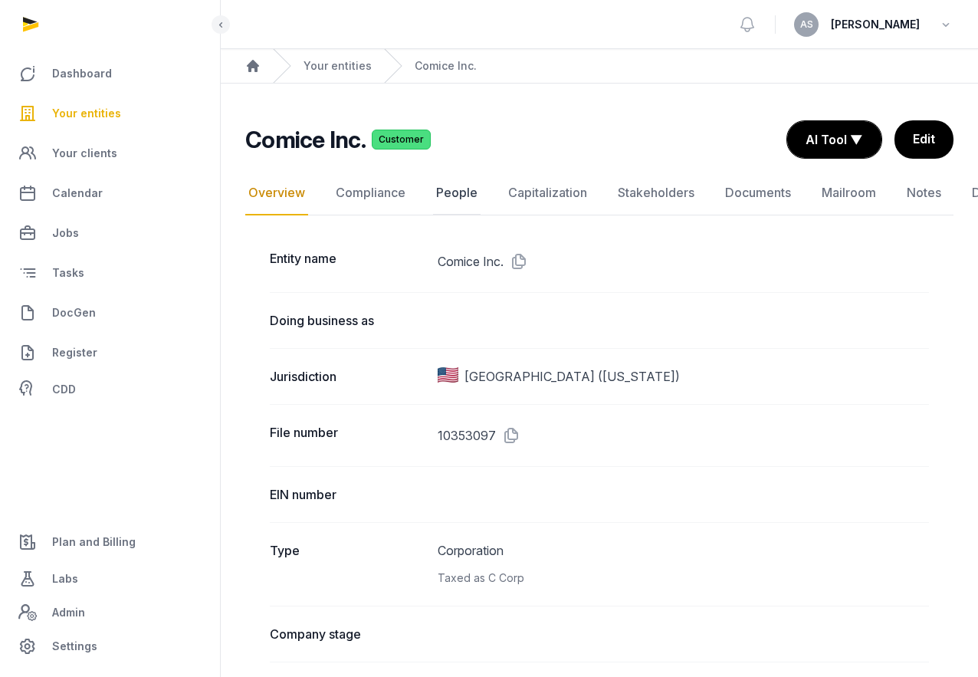
click at [473, 195] on link "People" at bounding box center [457, 193] width 48 height 44
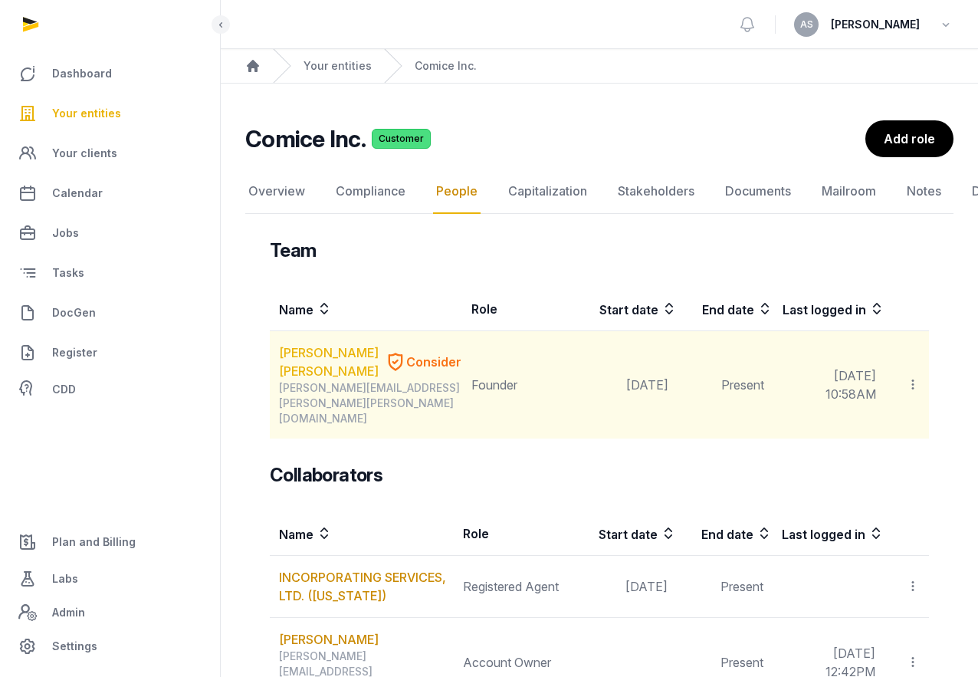
click at [323, 355] on link "[PERSON_NAME] [PERSON_NAME]" at bounding box center [329, 361] width 100 height 37
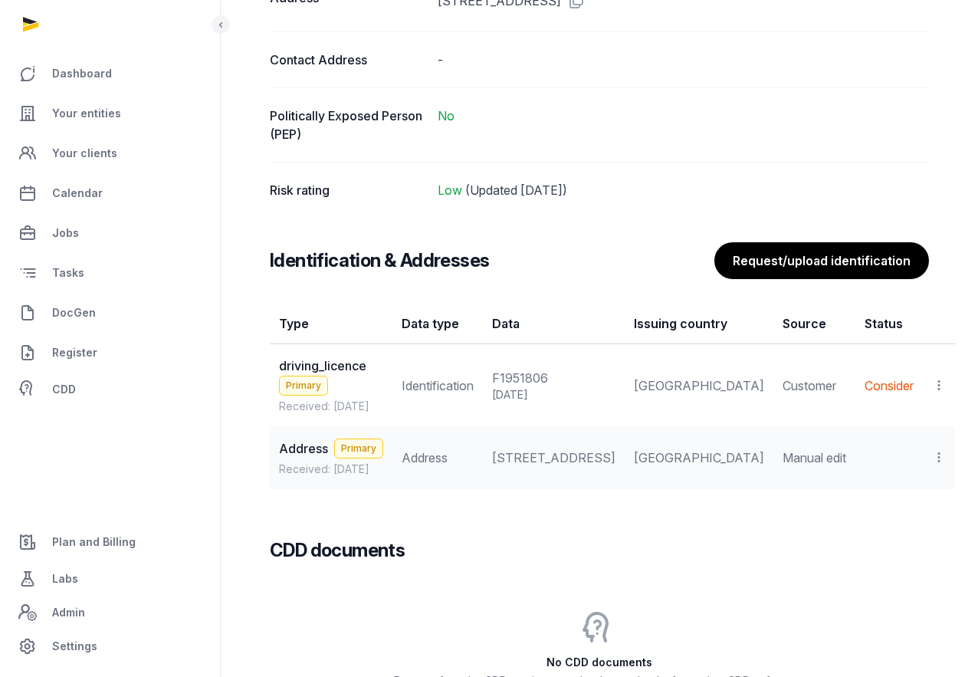
scroll to position [1191, 0]
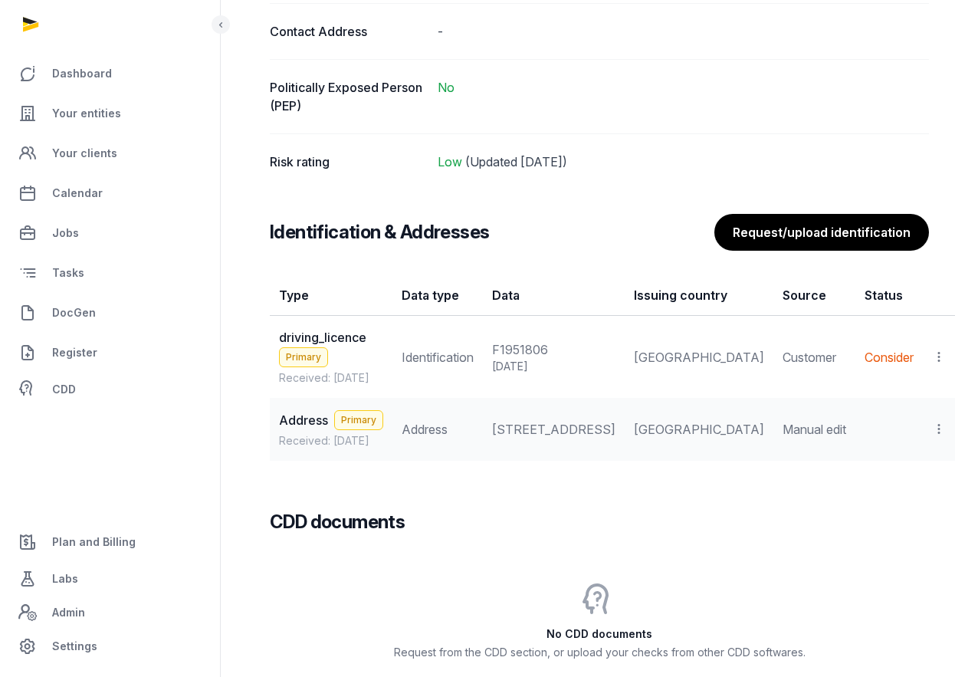
click at [932, 349] on icon at bounding box center [939, 357] width 14 height 16
click at [903, 391] on span "View" at bounding box center [917, 398] width 28 height 15
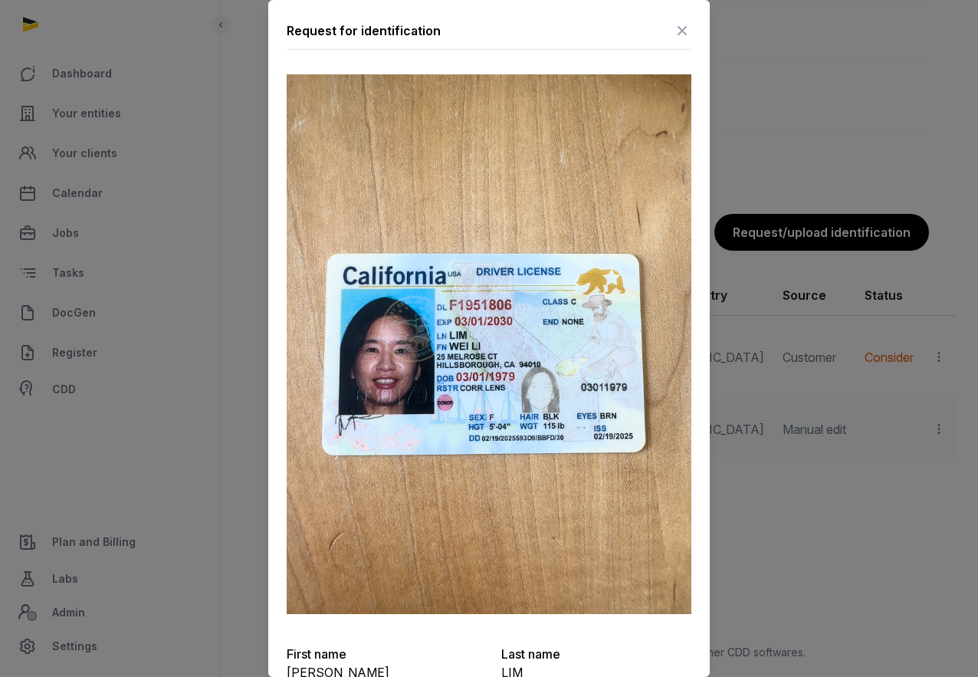
click at [684, 25] on icon at bounding box center [682, 30] width 18 height 25
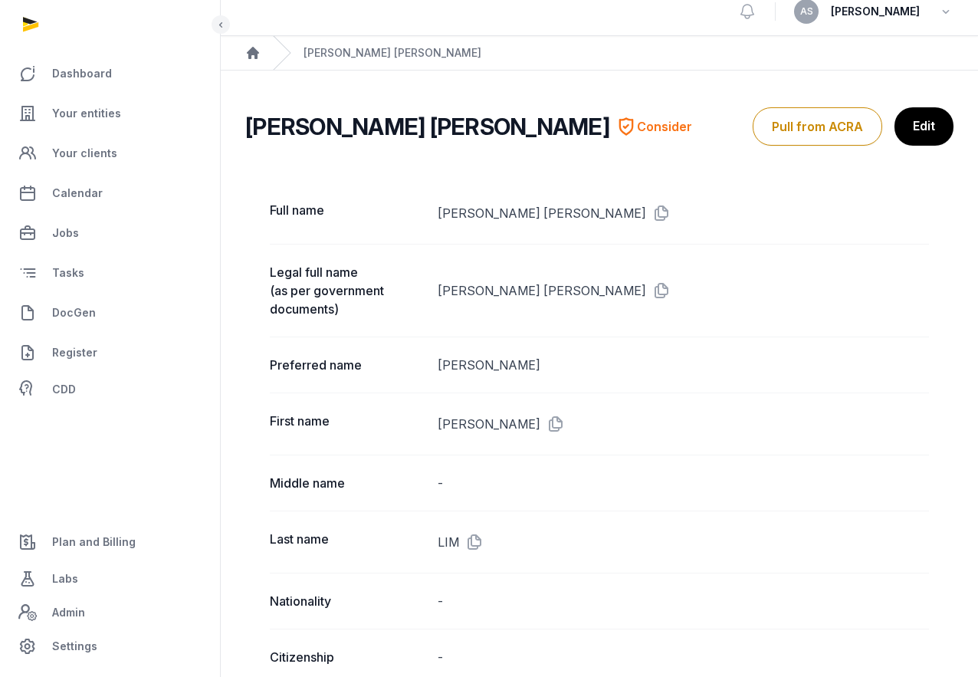
scroll to position [0, 0]
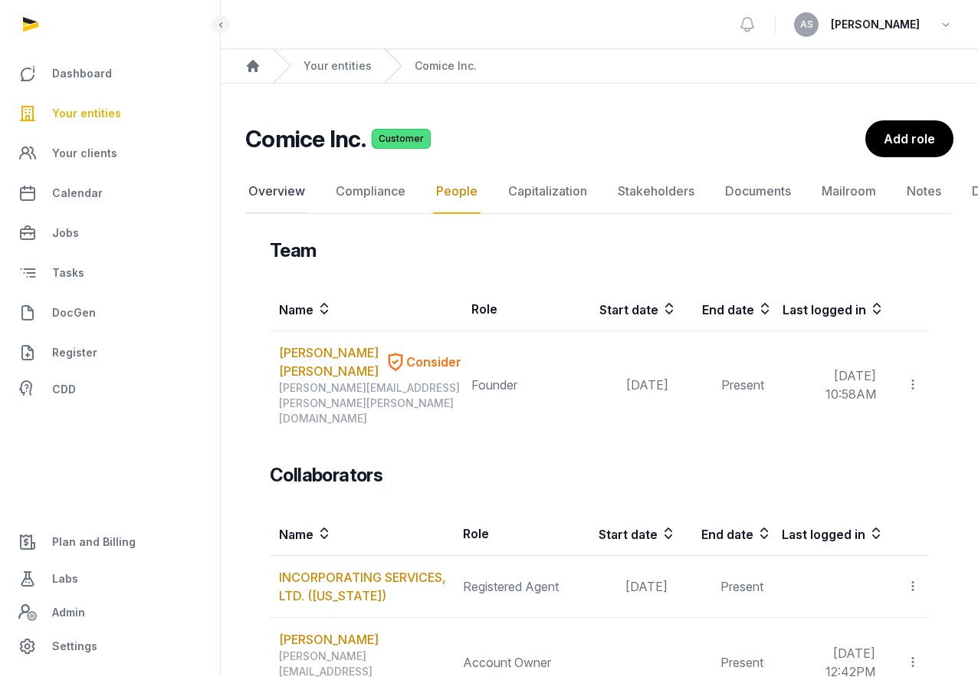
click at [281, 191] on link "Overview" at bounding box center [276, 191] width 63 height 44
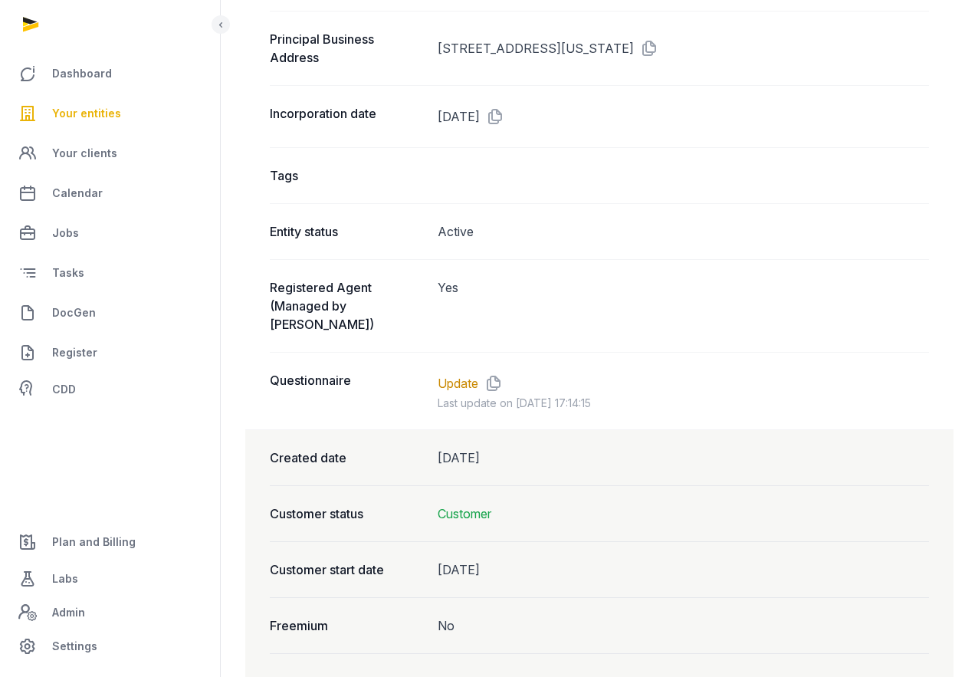
scroll to position [1220, 0]
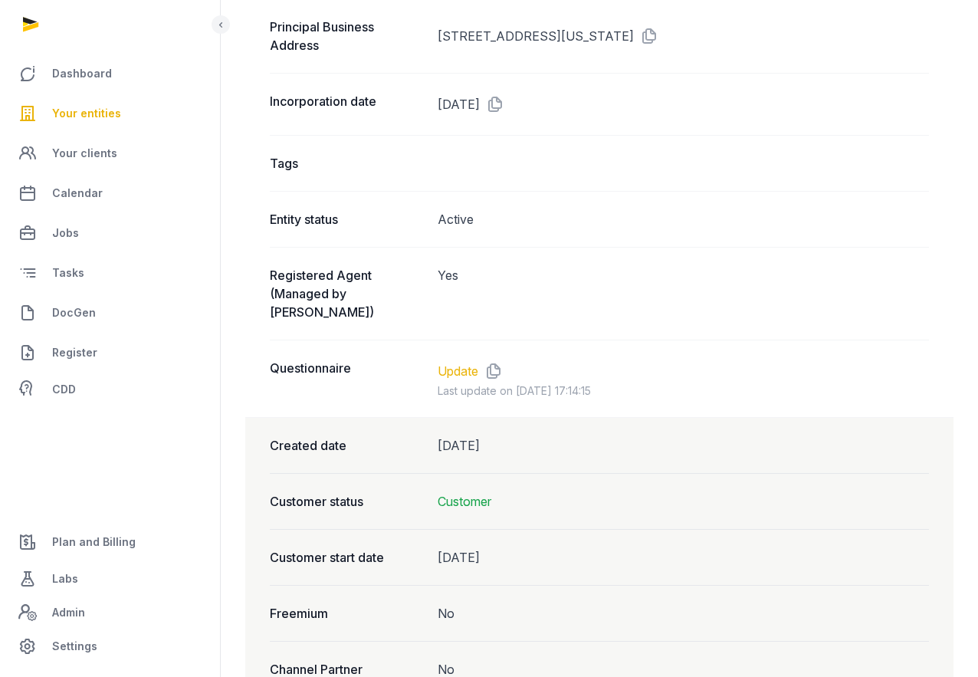
click at [454, 362] on link "Update" at bounding box center [458, 371] width 41 height 18
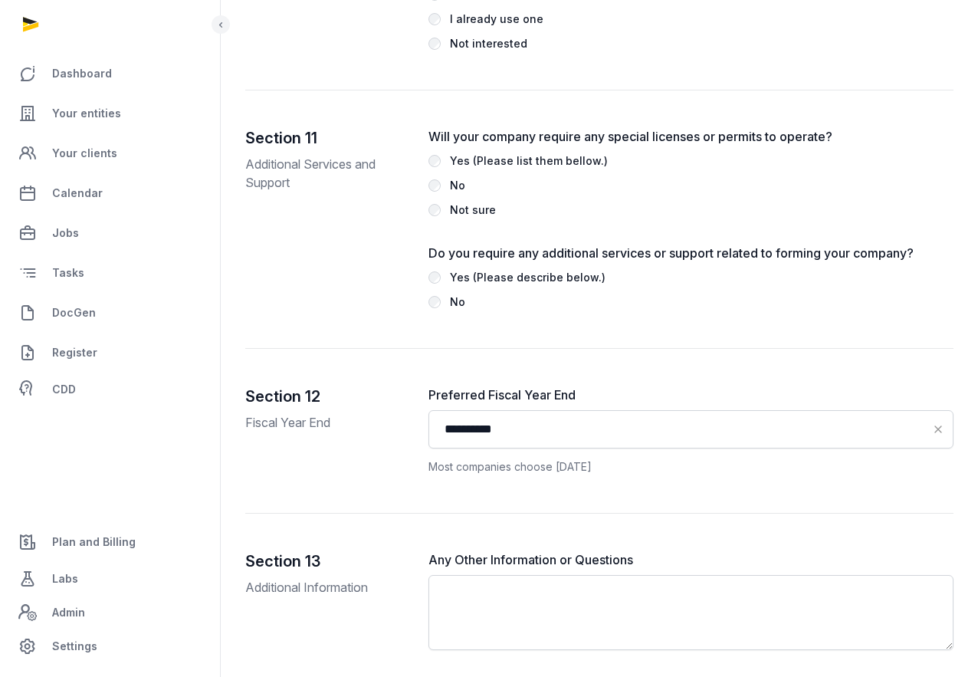
scroll to position [4801, 0]
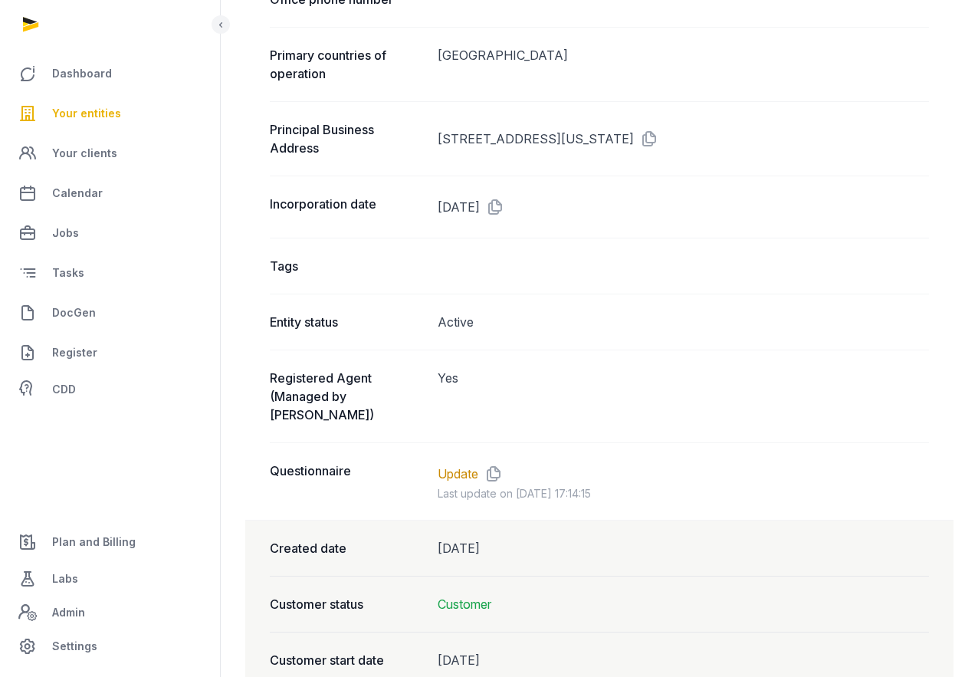
scroll to position [1308, 0]
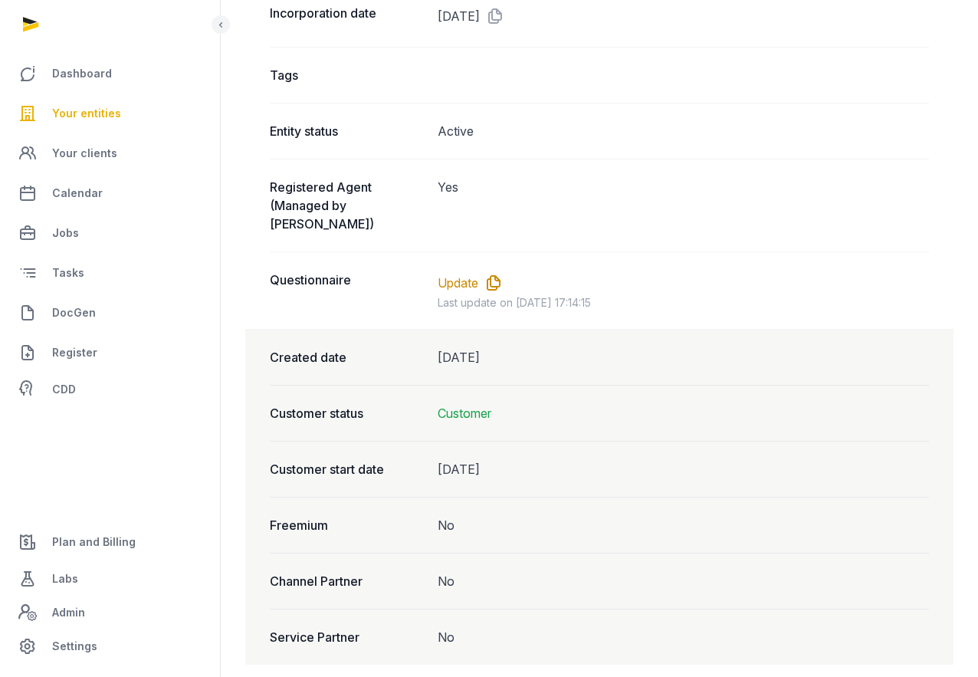
click at [494, 271] on icon at bounding box center [490, 283] width 25 height 25
click at [471, 274] on link "Update" at bounding box center [458, 283] width 41 height 18
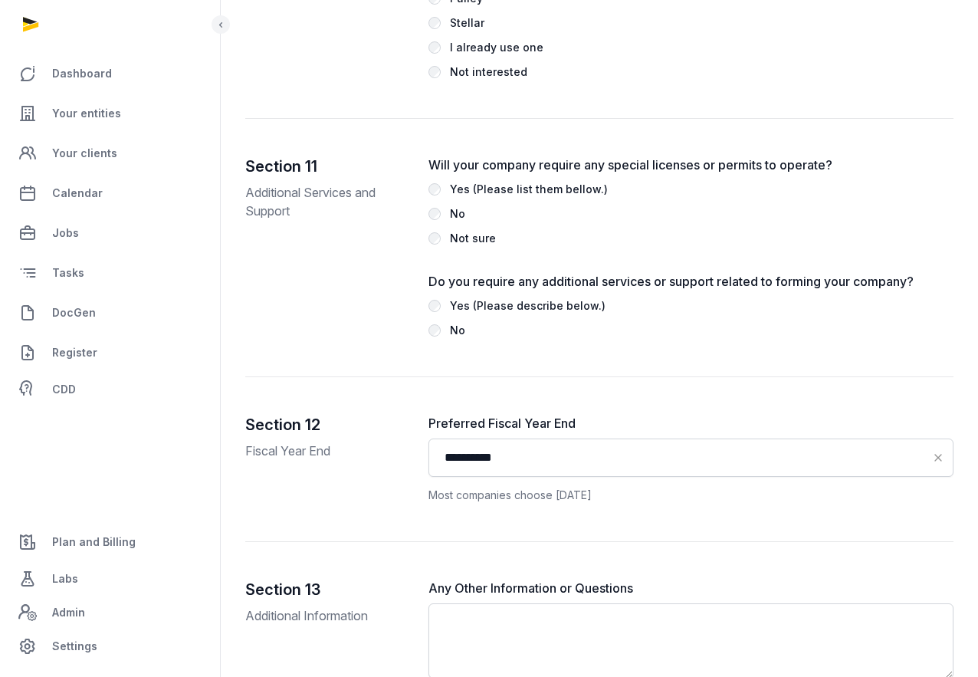
scroll to position [4801, 0]
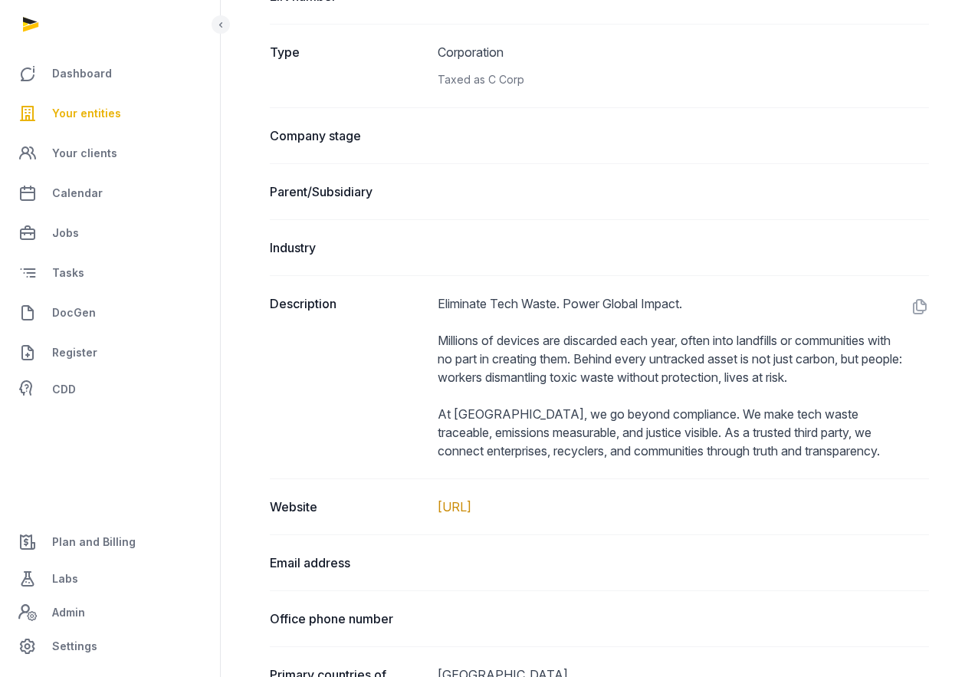
scroll to position [500, 0]
